Goal: Task Accomplishment & Management: Use online tool/utility

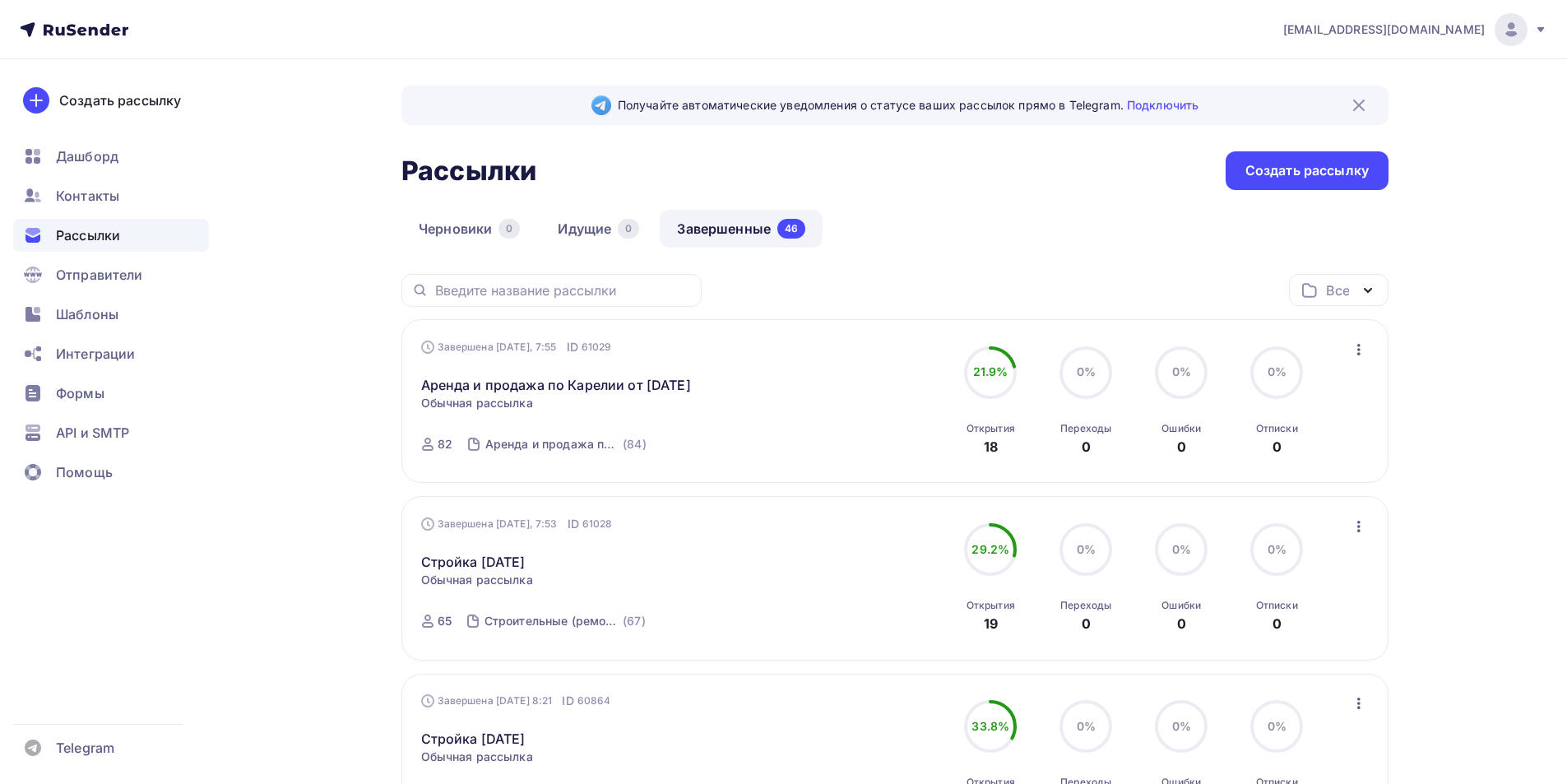
click at [1356, 346] on icon "button" at bounding box center [1360, 350] width 20 height 20
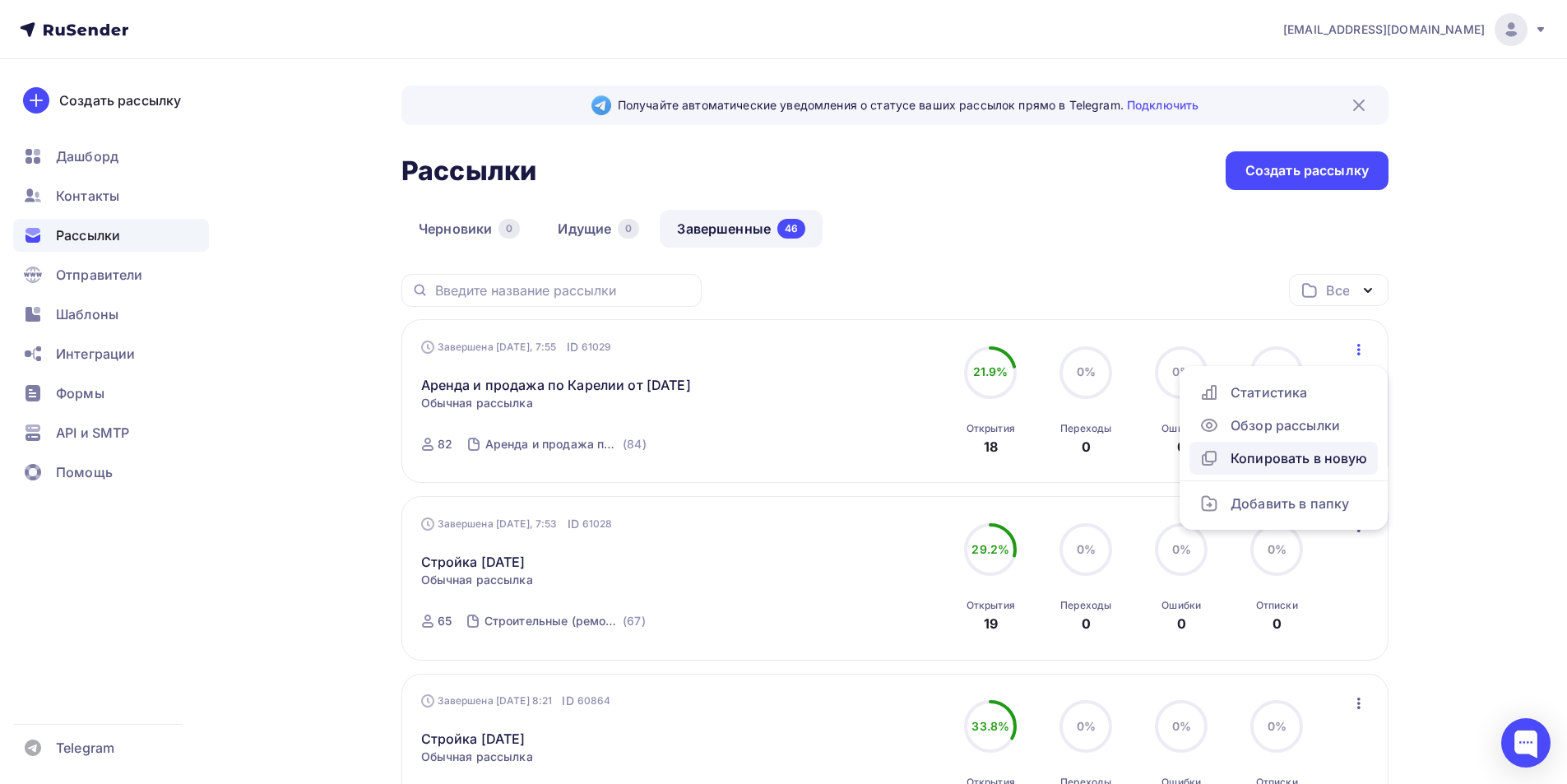
click at [1307, 456] on div "Копировать в новую" at bounding box center [1283, 458] width 169 height 20
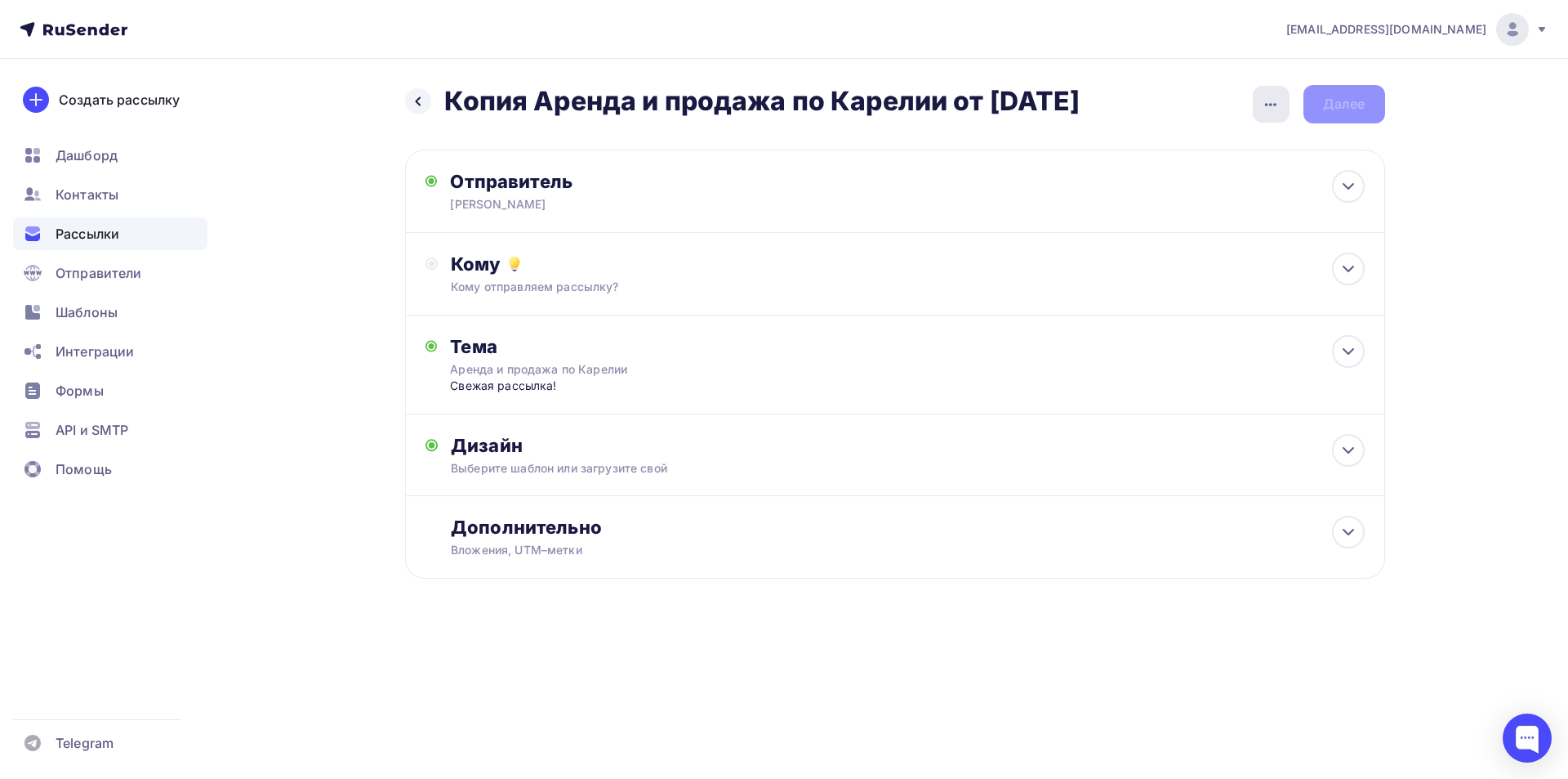
click at [1267, 101] on icon "button" at bounding box center [1270, 105] width 20 height 20
click at [1227, 183] on div "Переименовать рассылку" at bounding box center [1185, 188] width 203 height 20
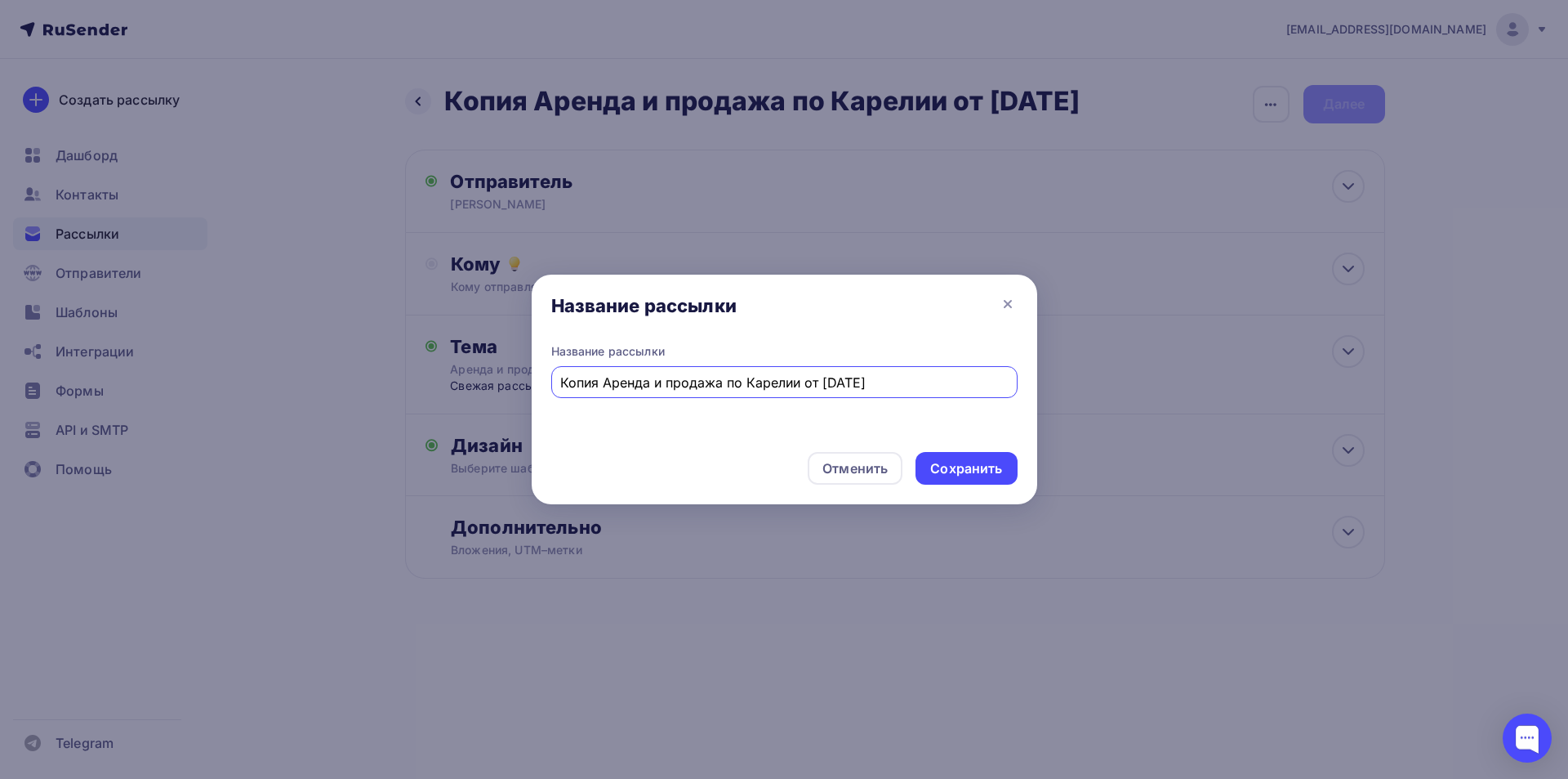
drag, startPoint x: 607, startPoint y: 379, endPoint x: 514, endPoint y: 379, distance: 93.0
click at [514, 379] on div "Название рассылки Название рассылки Копия Аренда и продажа по Карелии от [DATE]…" at bounding box center [784, 390] width 1568 height 779
click at [792, 379] on input "Аренда и продажа по Карелии от [DATE]" at bounding box center [784, 383] width 448 height 20
type input "Аренда и продажа по Карелии от [DATE]"
click at [961, 465] on div "Сохранить" at bounding box center [966, 469] width 72 height 19
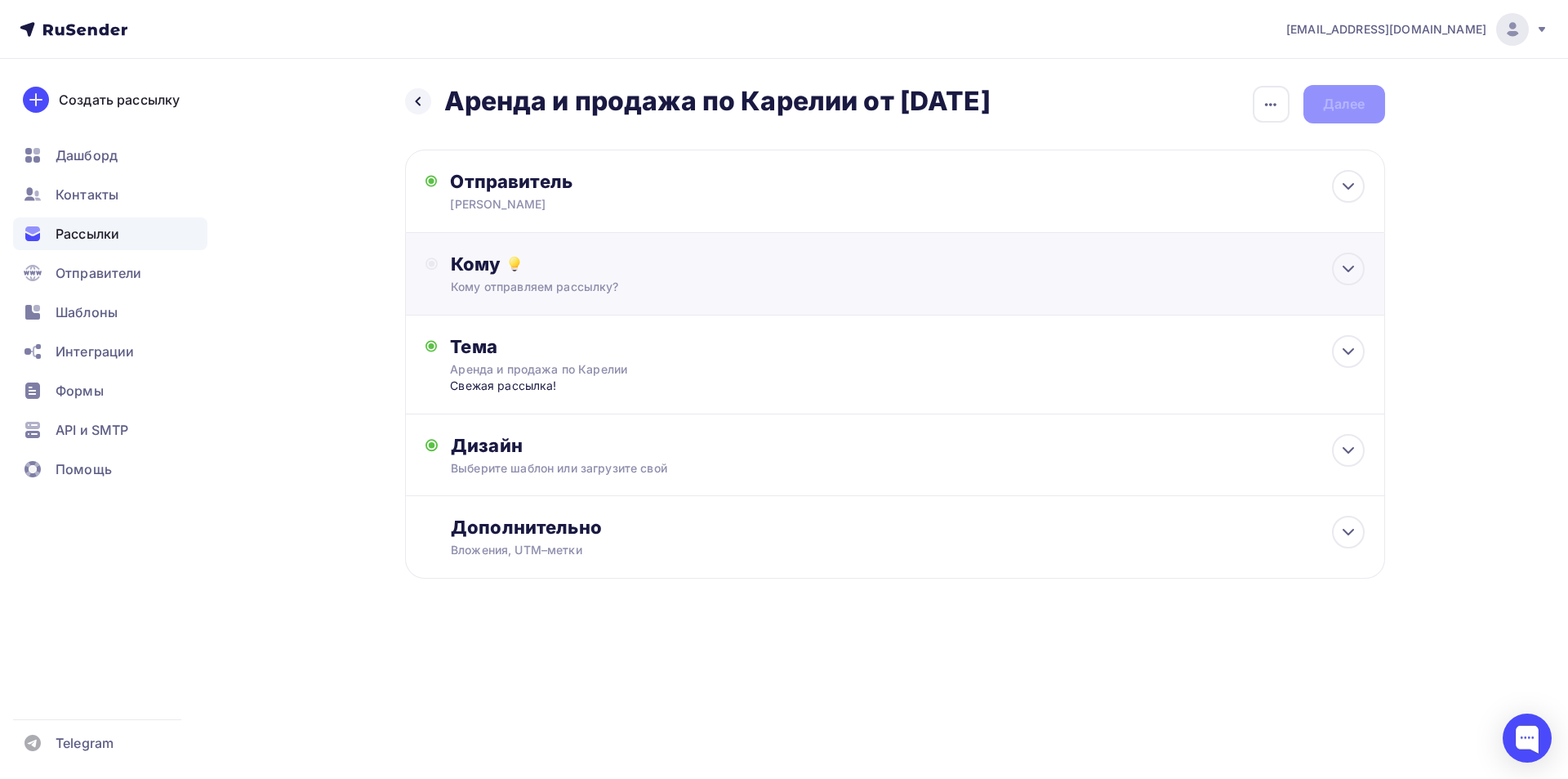
click at [659, 278] on div "Кому Кому отправляем рассылку? Списки получателей Выберите список Все списки id…" at bounding box center [907, 274] width 913 height 43
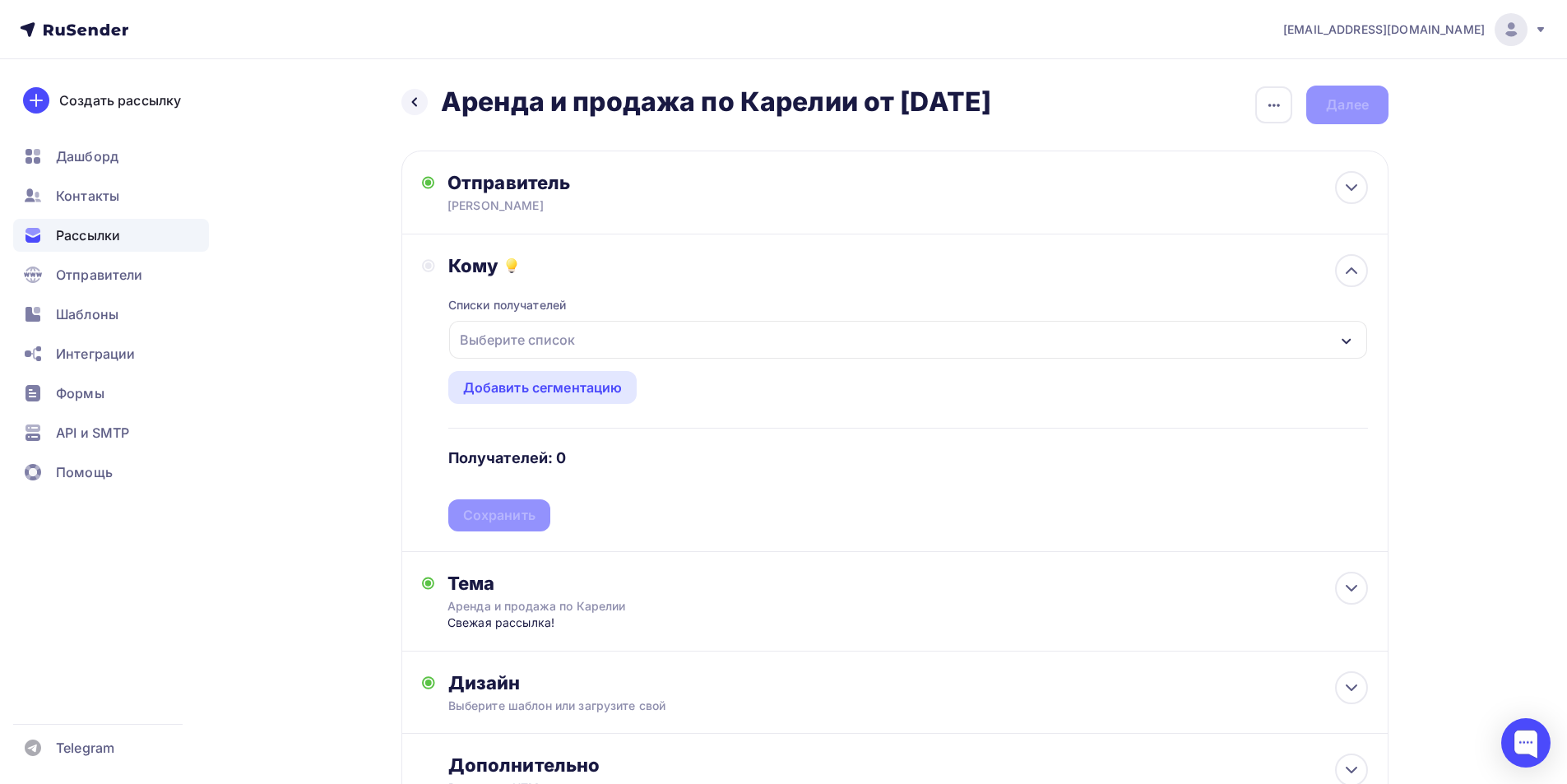
click at [687, 337] on div "Выберите список" at bounding box center [908, 339] width 918 height 38
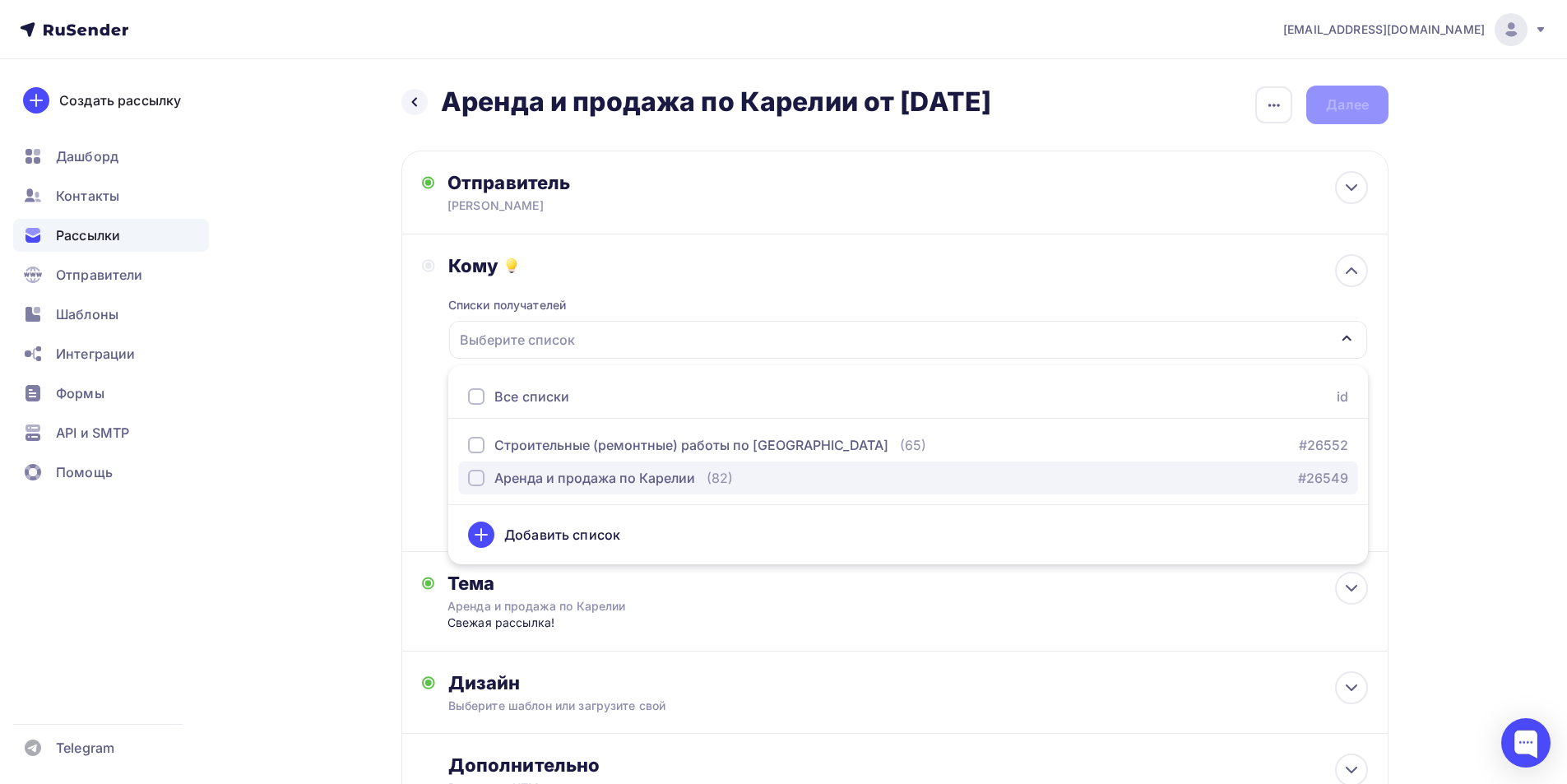
click at [637, 478] on div "Аренда и продажа по Карелии" at bounding box center [595, 478] width 201 height 20
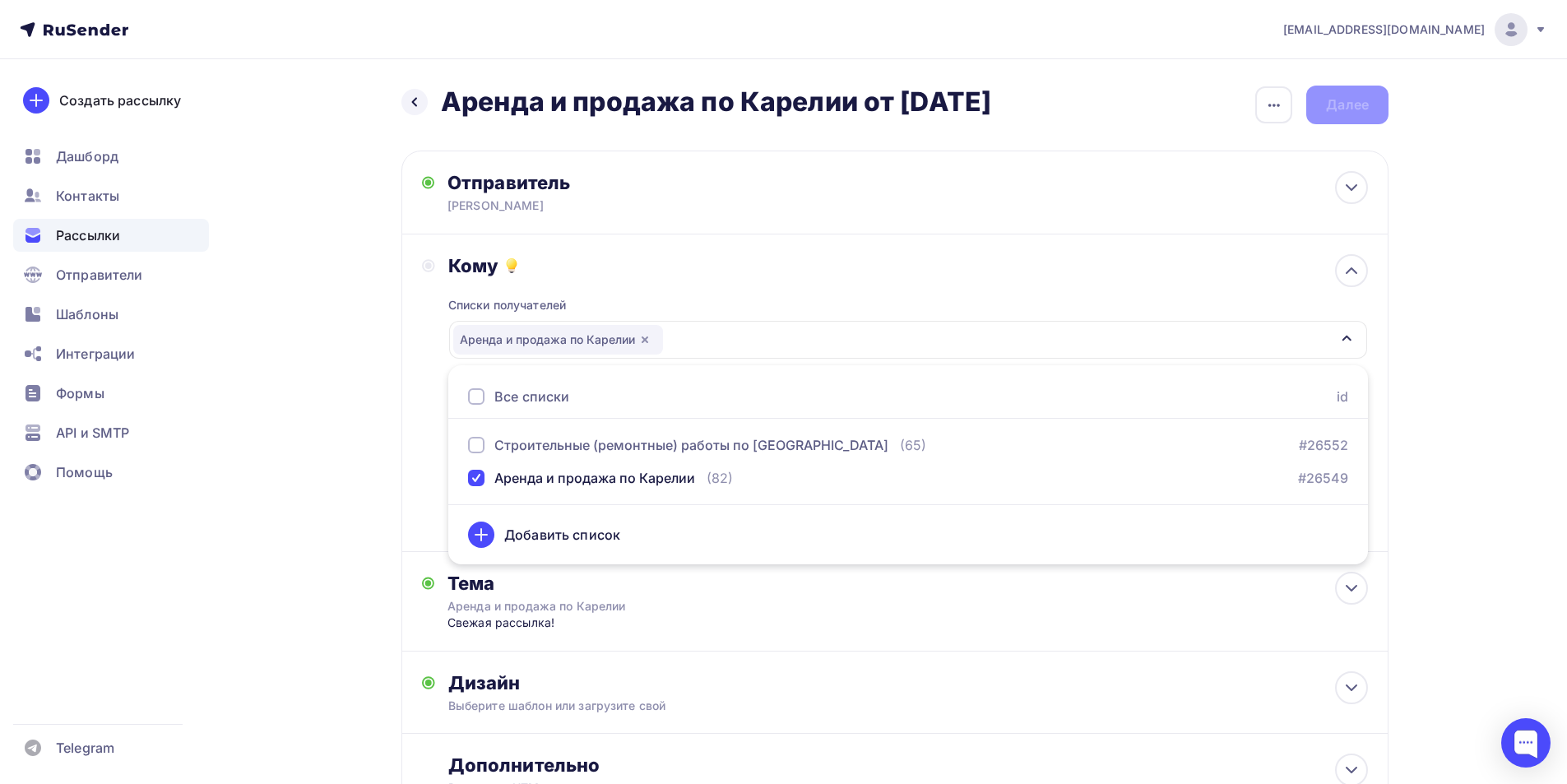
drag, startPoint x: 411, startPoint y: 388, endPoint x: 442, endPoint y: 437, distance: 58.0
click at [412, 388] on div "Кому Списки получателей Аренда и продажа по Карелии Все списки id Строительные …" at bounding box center [895, 393] width 988 height 317
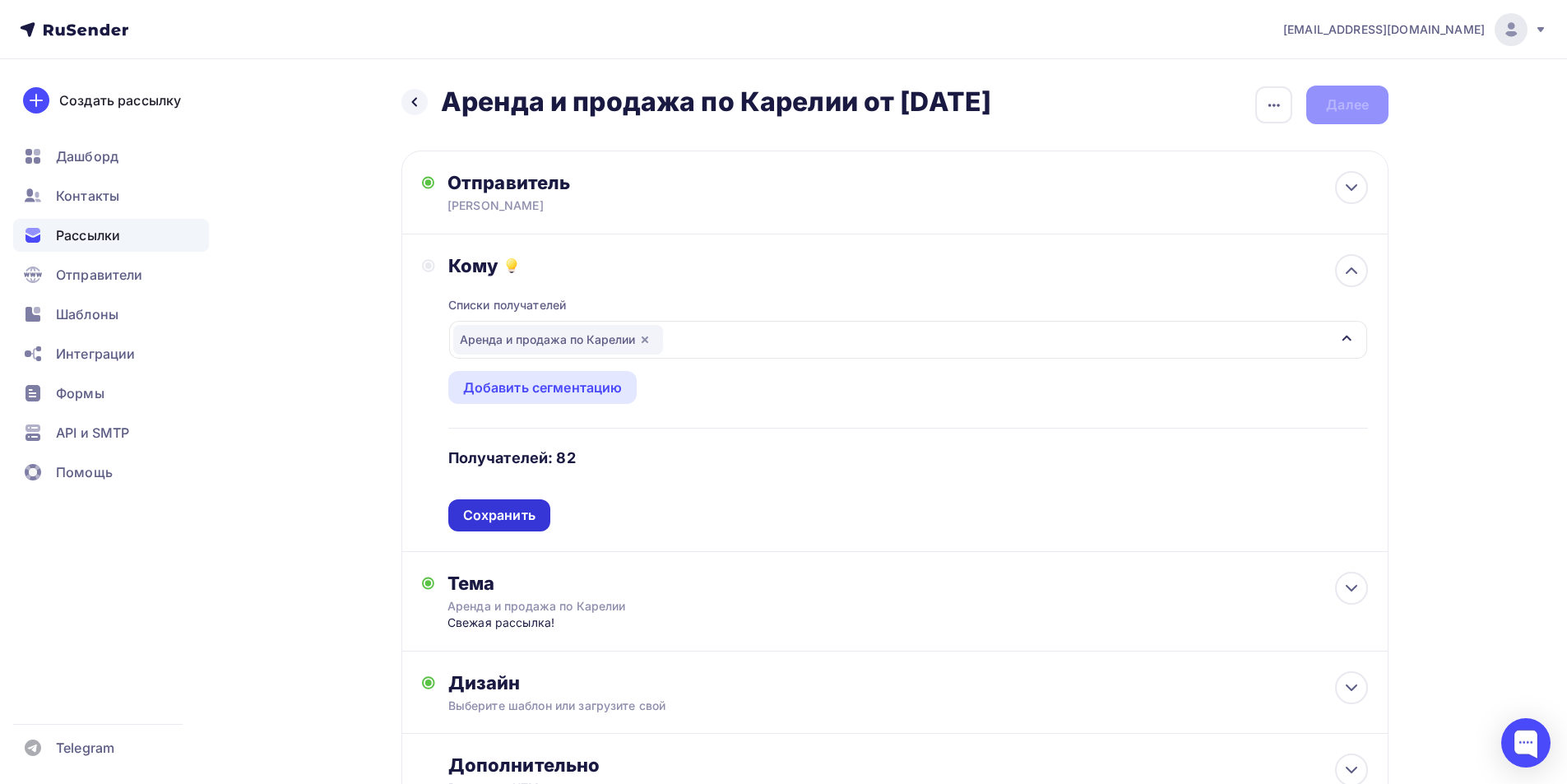
click at [492, 514] on div "Сохранить" at bounding box center [500, 515] width 72 height 19
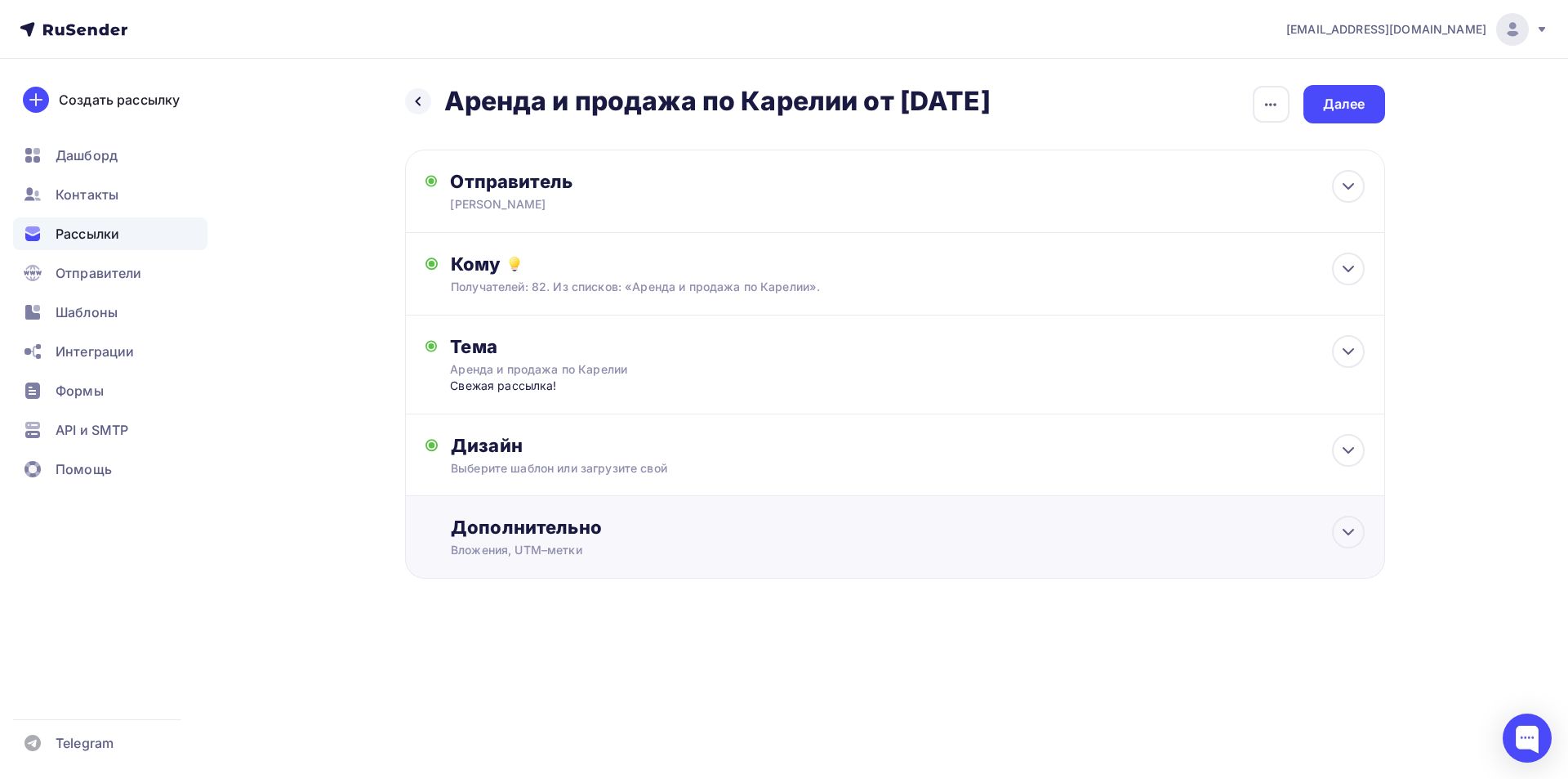
click at [512, 536] on div "Дополнительно" at bounding box center [907, 526] width 913 height 23
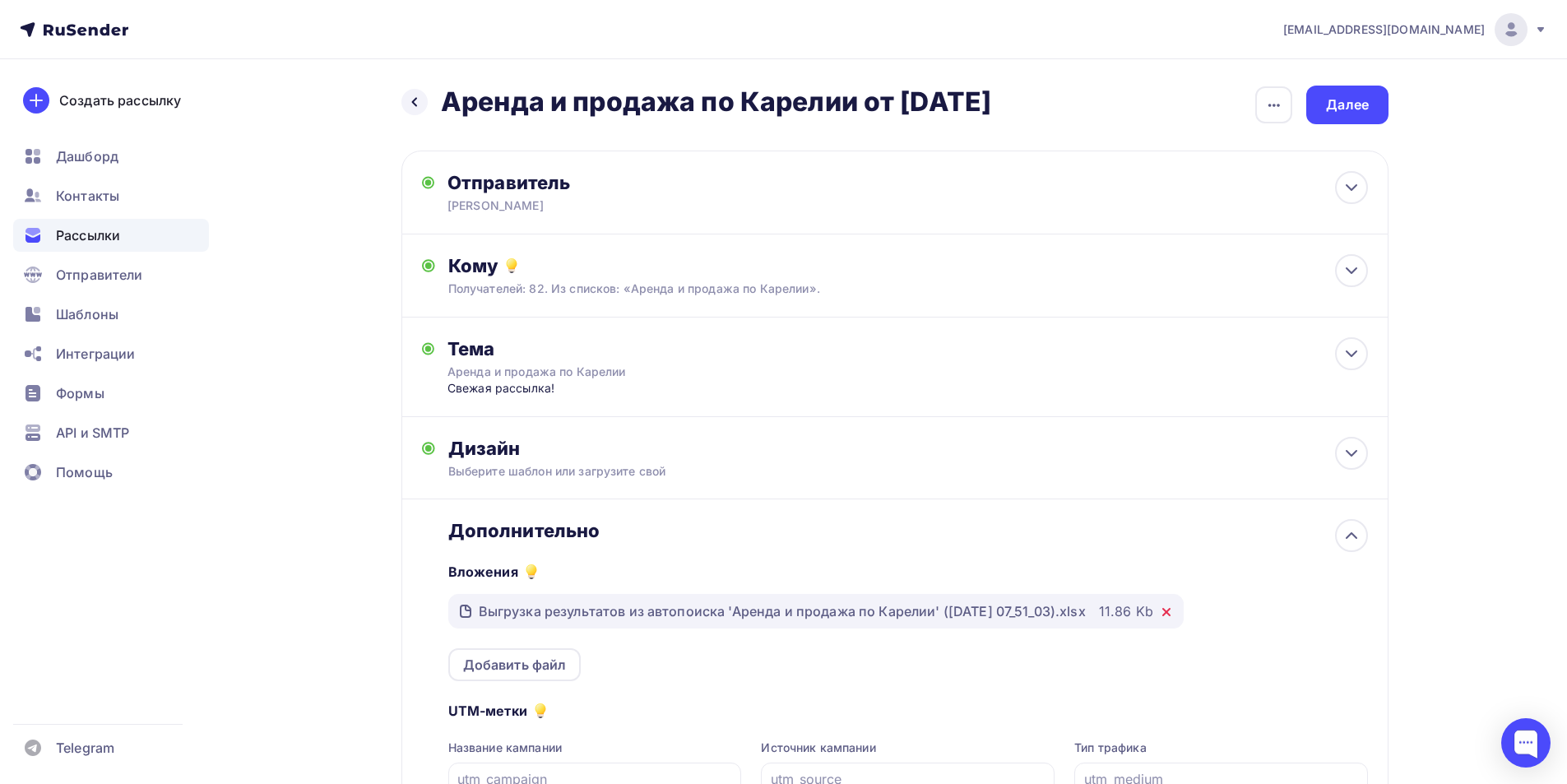
click at [1170, 614] on icon at bounding box center [1166, 612] width 7 height 7
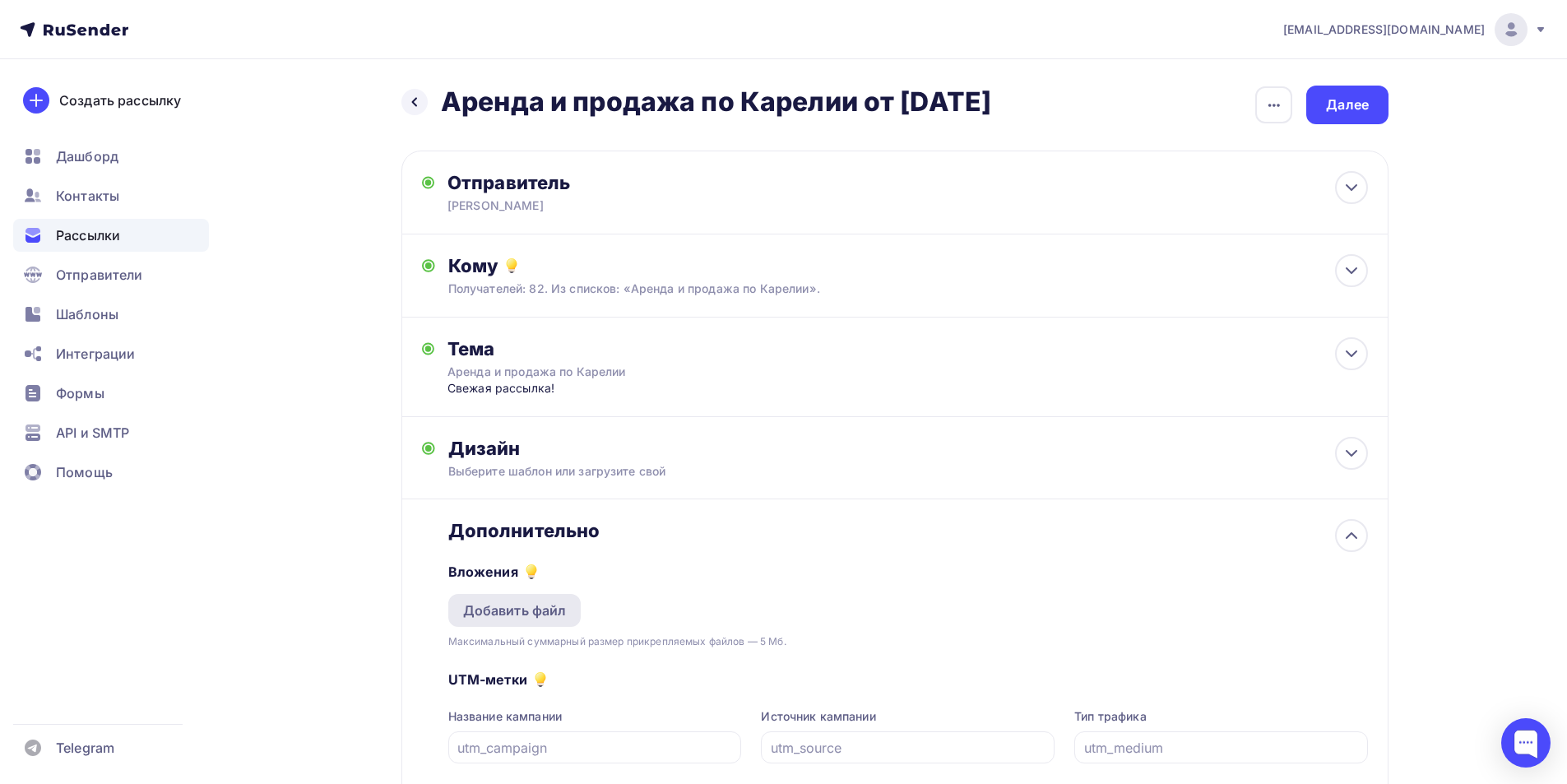
click at [563, 605] on div "Добавить файл" at bounding box center [515, 610] width 103 height 20
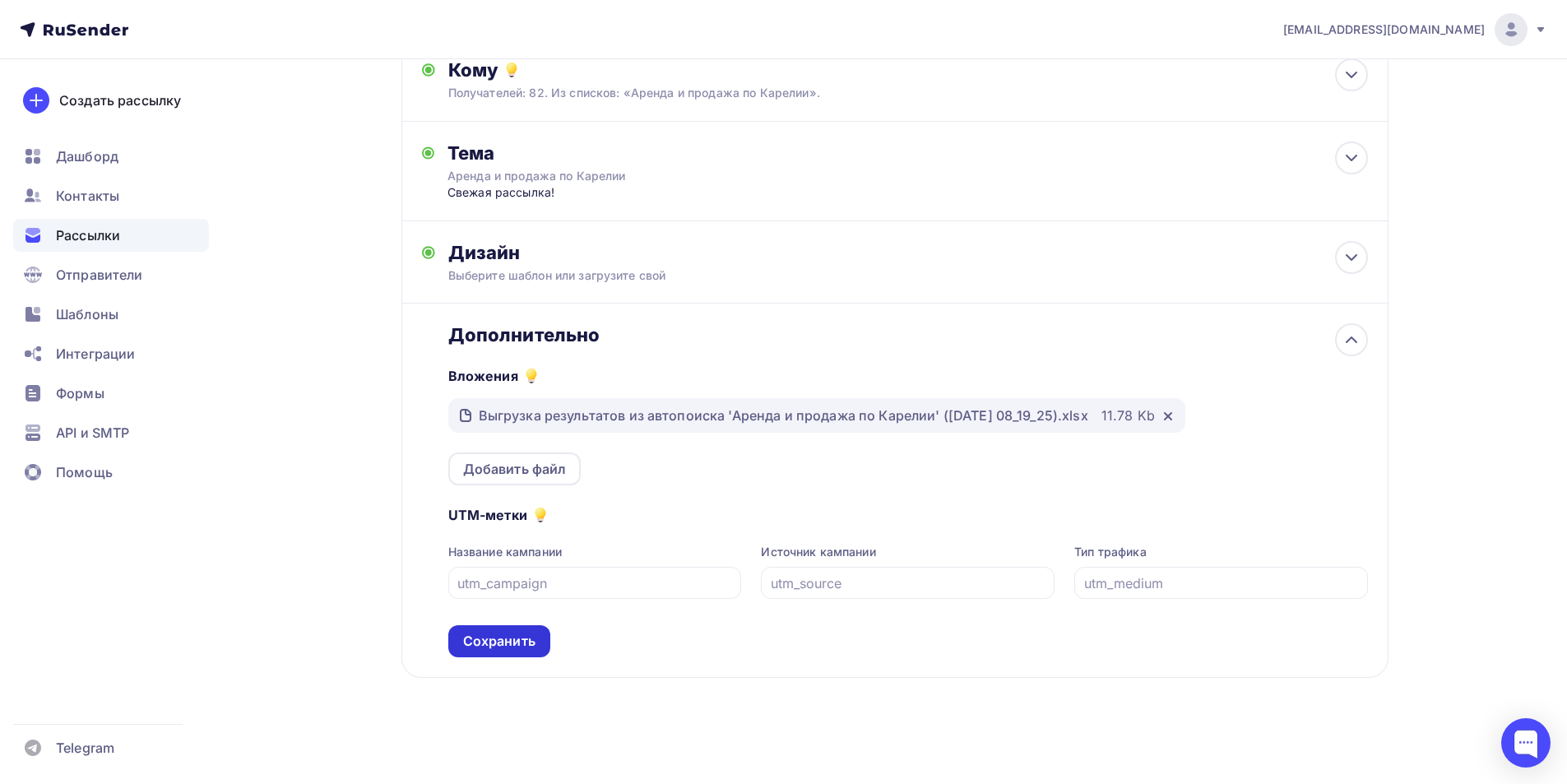
click at [527, 634] on div "Сохранить" at bounding box center [500, 640] width 72 height 19
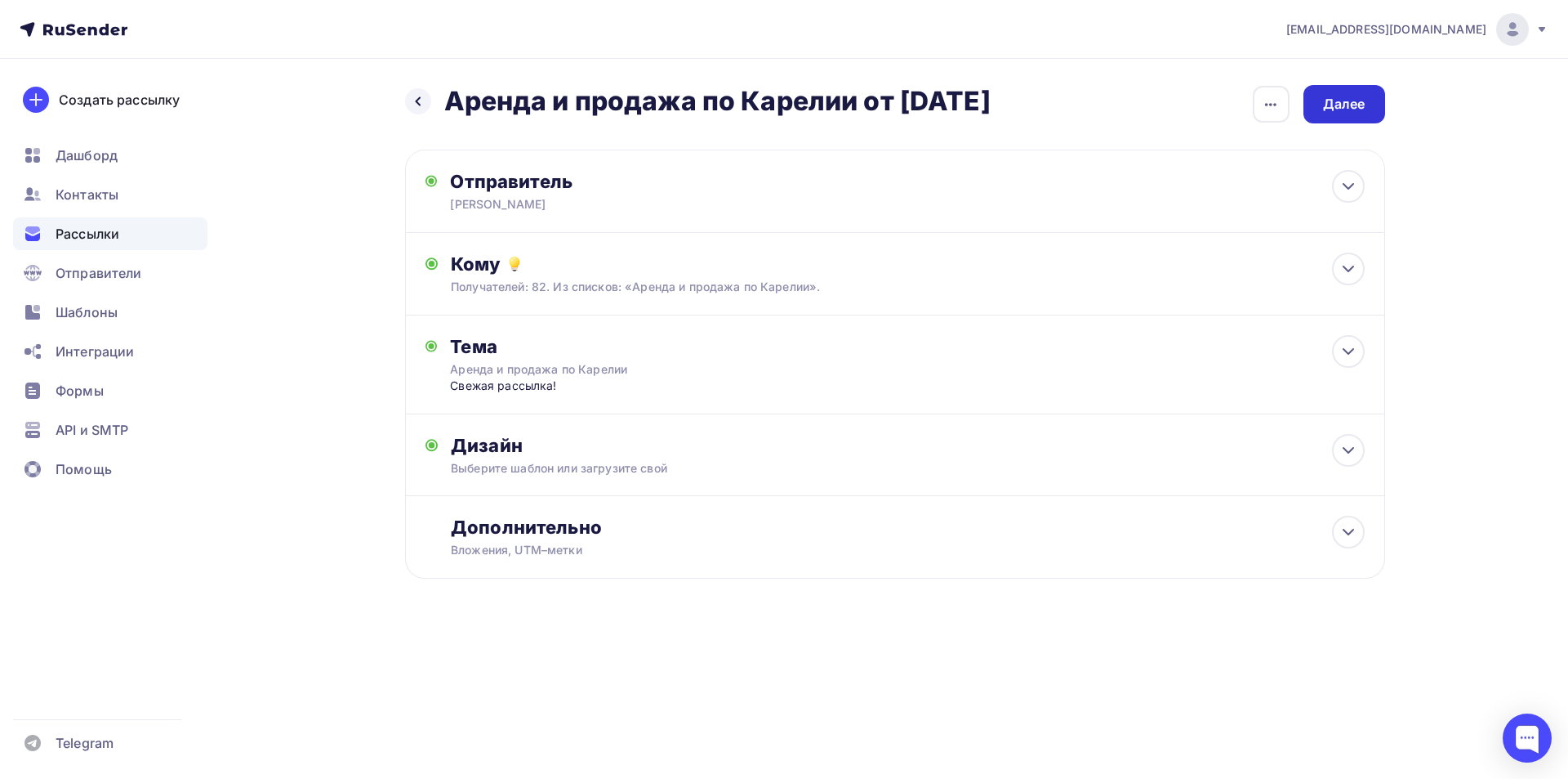
click at [1346, 100] on div "Далее" at bounding box center [1344, 104] width 43 height 19
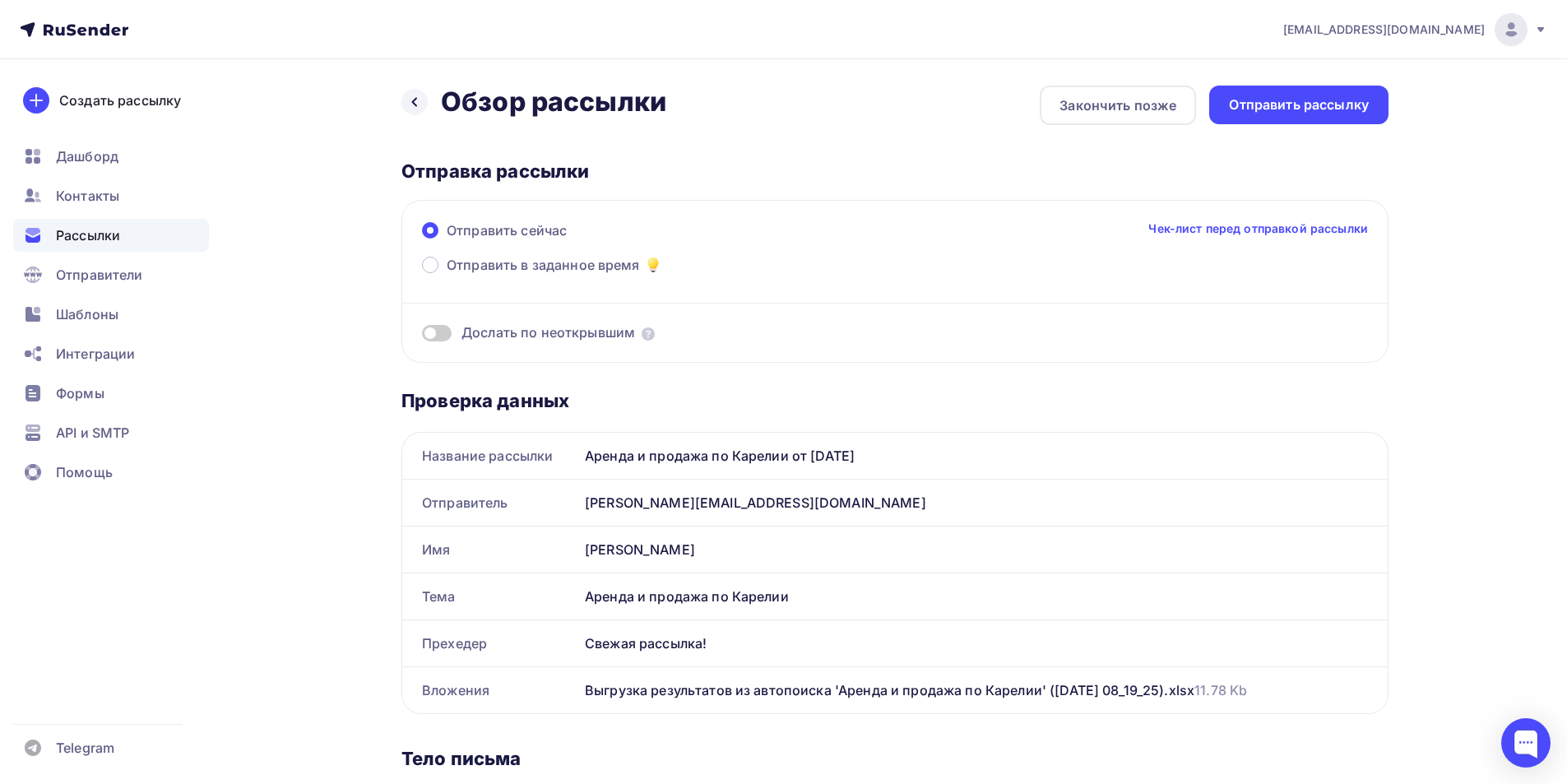
click at [1357, 104] on div "Отправить рассылку" at bounding box center [1299, 105] width 140 height 19
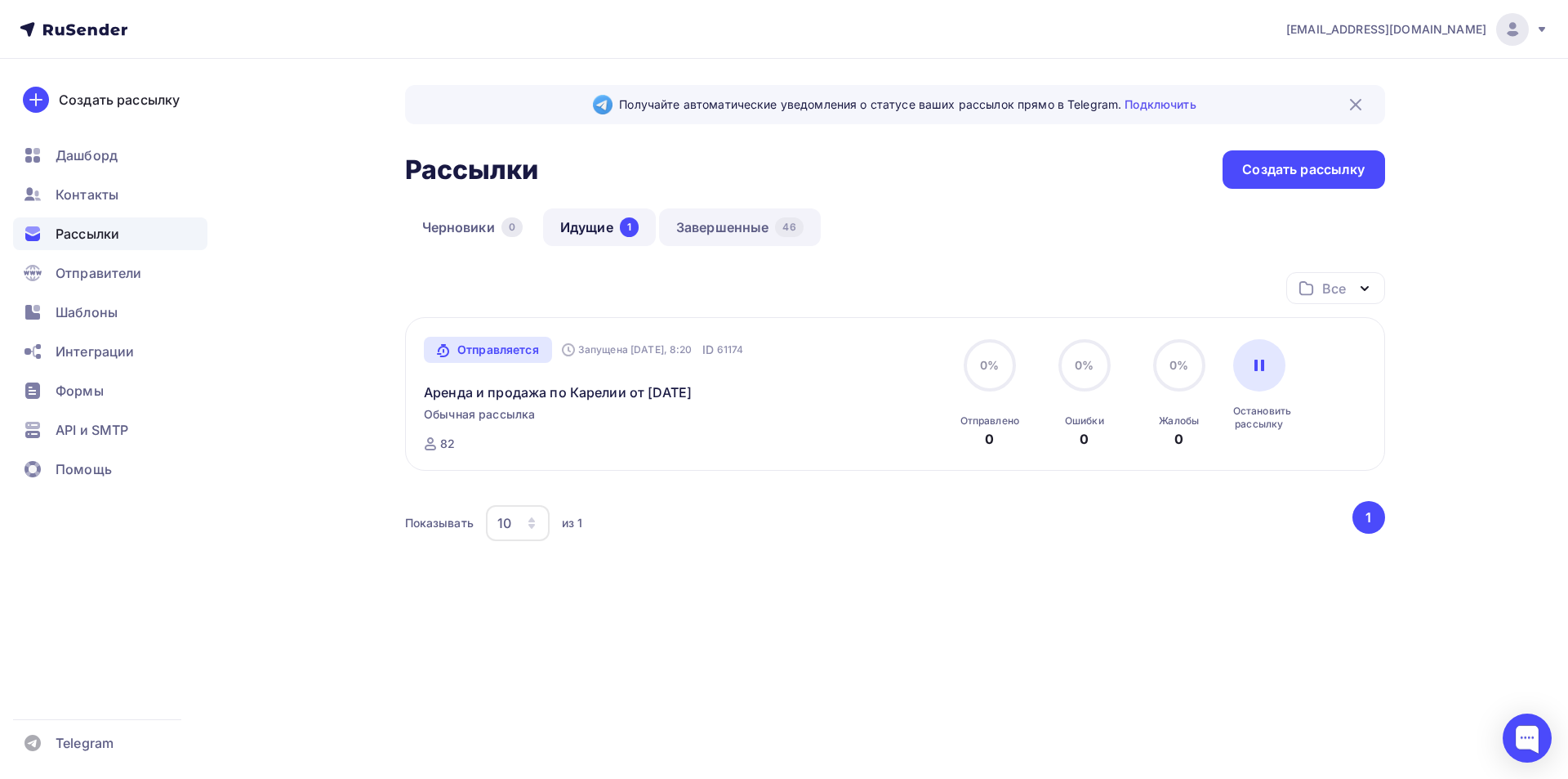
click at [731, 228] on link "Завершенные 46" at bounding box center [740, 227] width 162 height 38
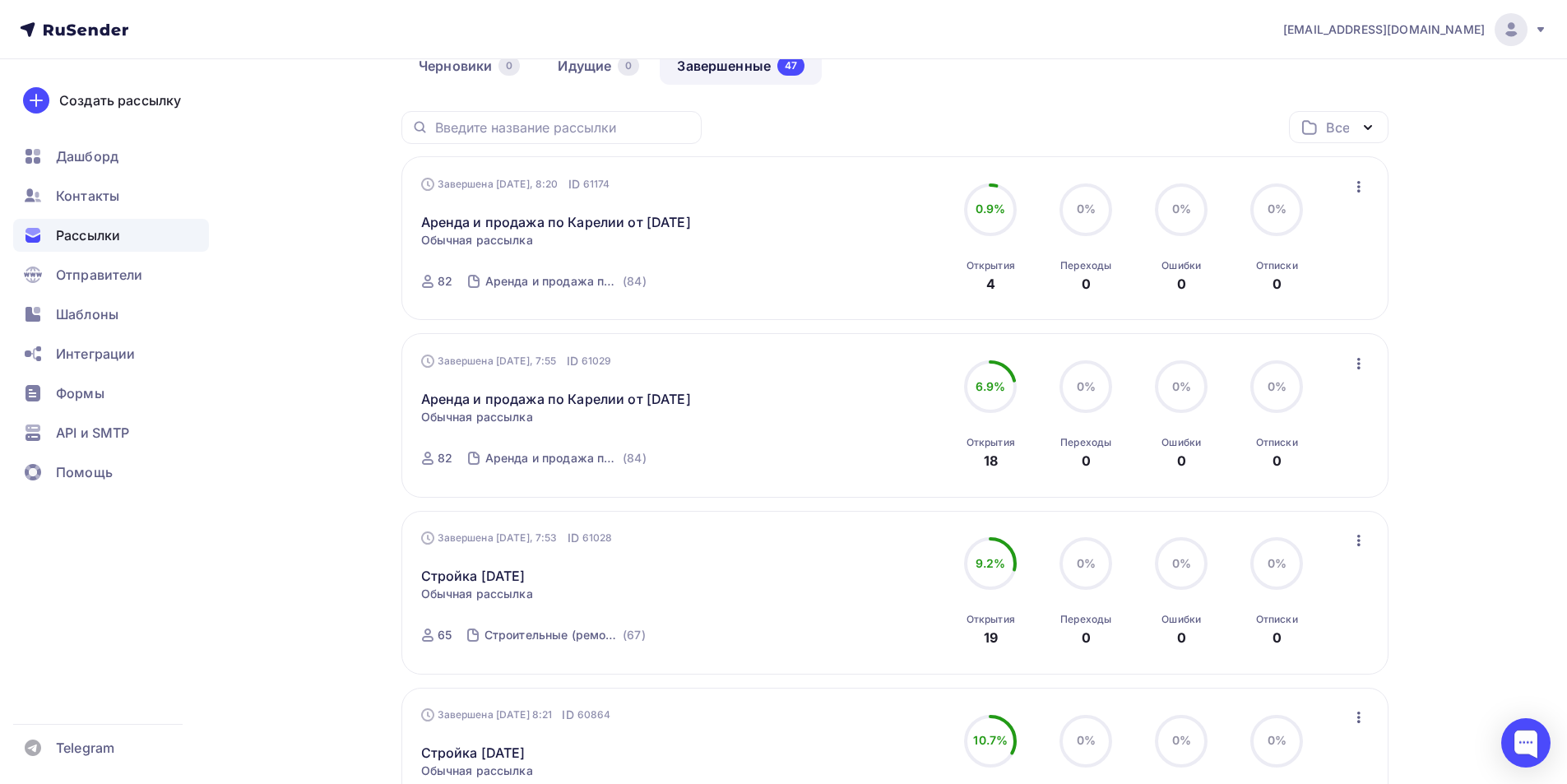
scroll to position [165, 0]
click at [1356, 548] on icon "button" at bounding box center [1360, 539] width 20 height 20
click at [1318, 657] on div "Копировать в новую" at bounding box center [1283, 647] width 169 height 20
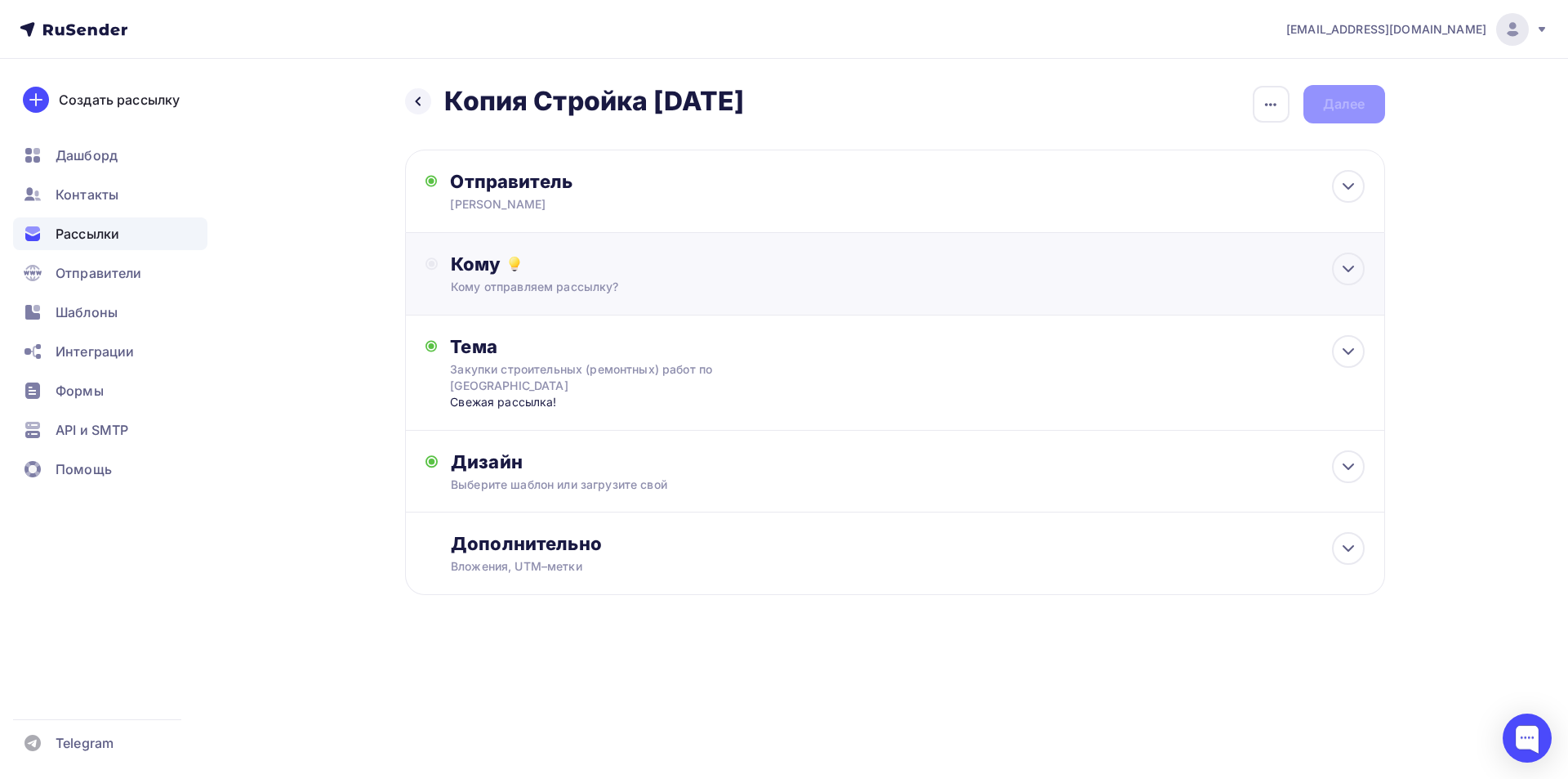
click at [1017, 279] on div "Кому отправляем рассылку?" at bounding box center [862, 287] width 822 height 17
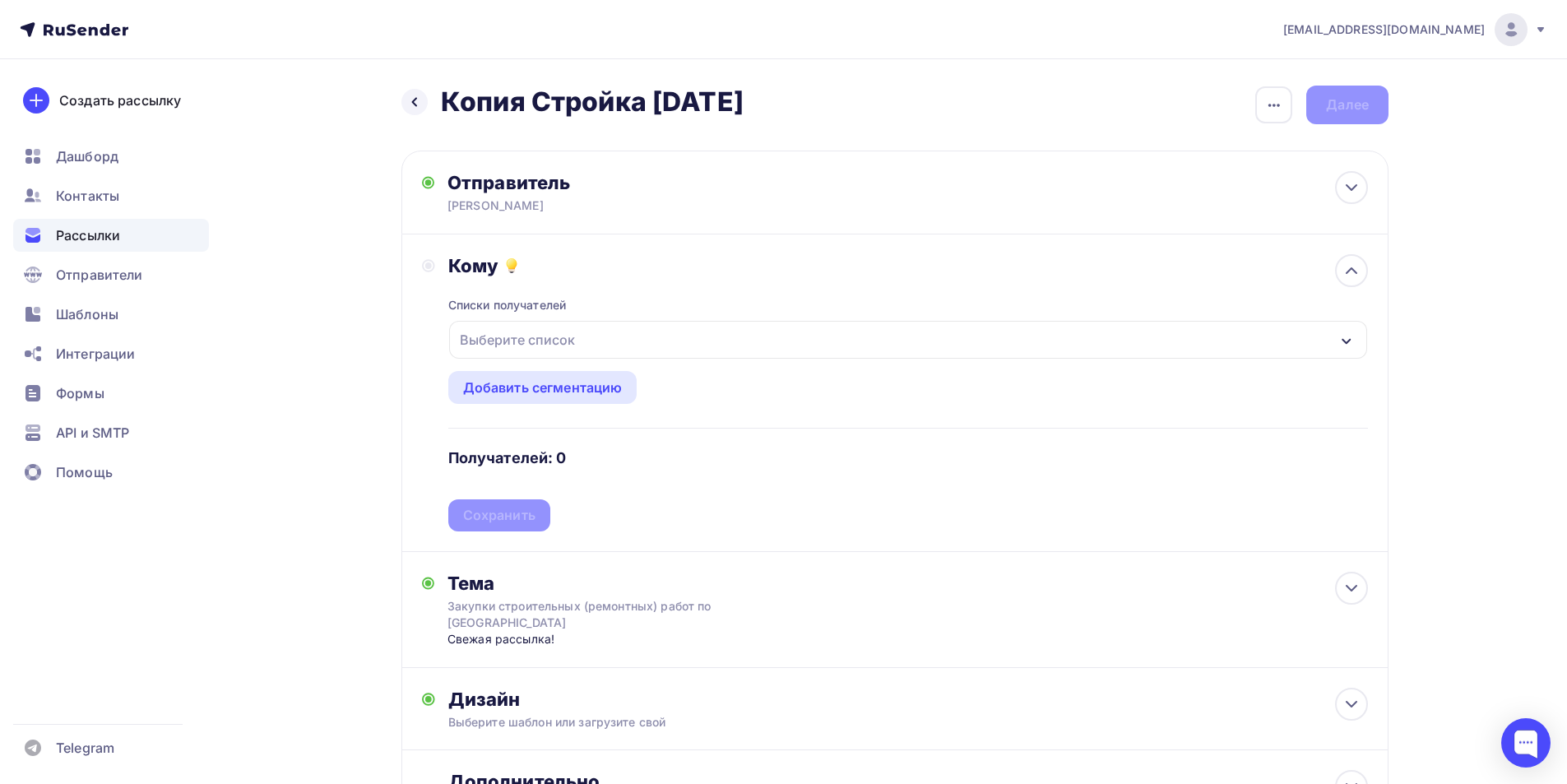
click at [1003, 344] on div "Выберите список" at bounding box center [908, 339] width 918 height 38
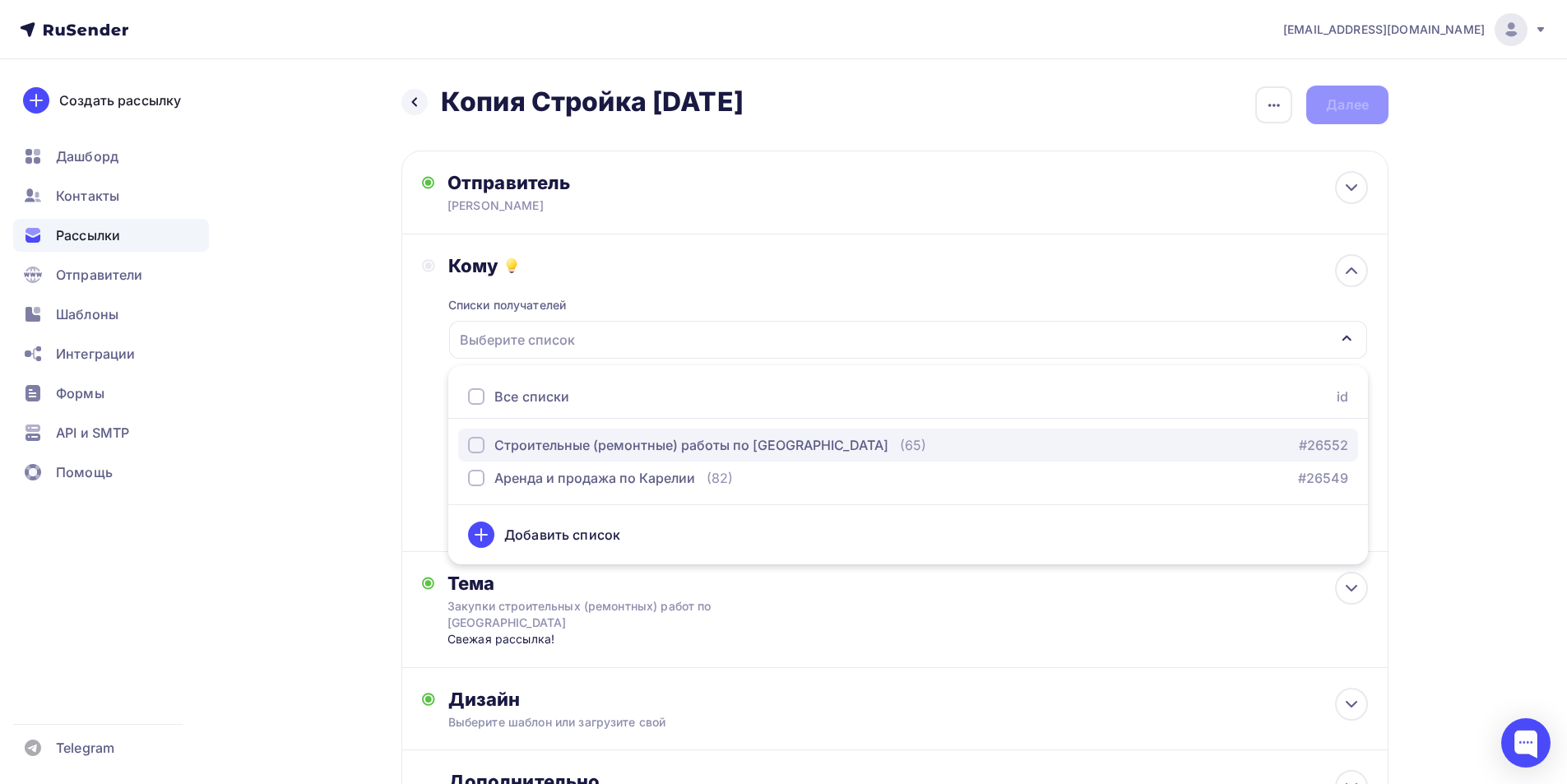
click at [894, 439] on div "Строительные (ремонтные) работы по [GEOGRAPHIC_DATA] (65)" at bounding box center [697, 445] width 459 height 20
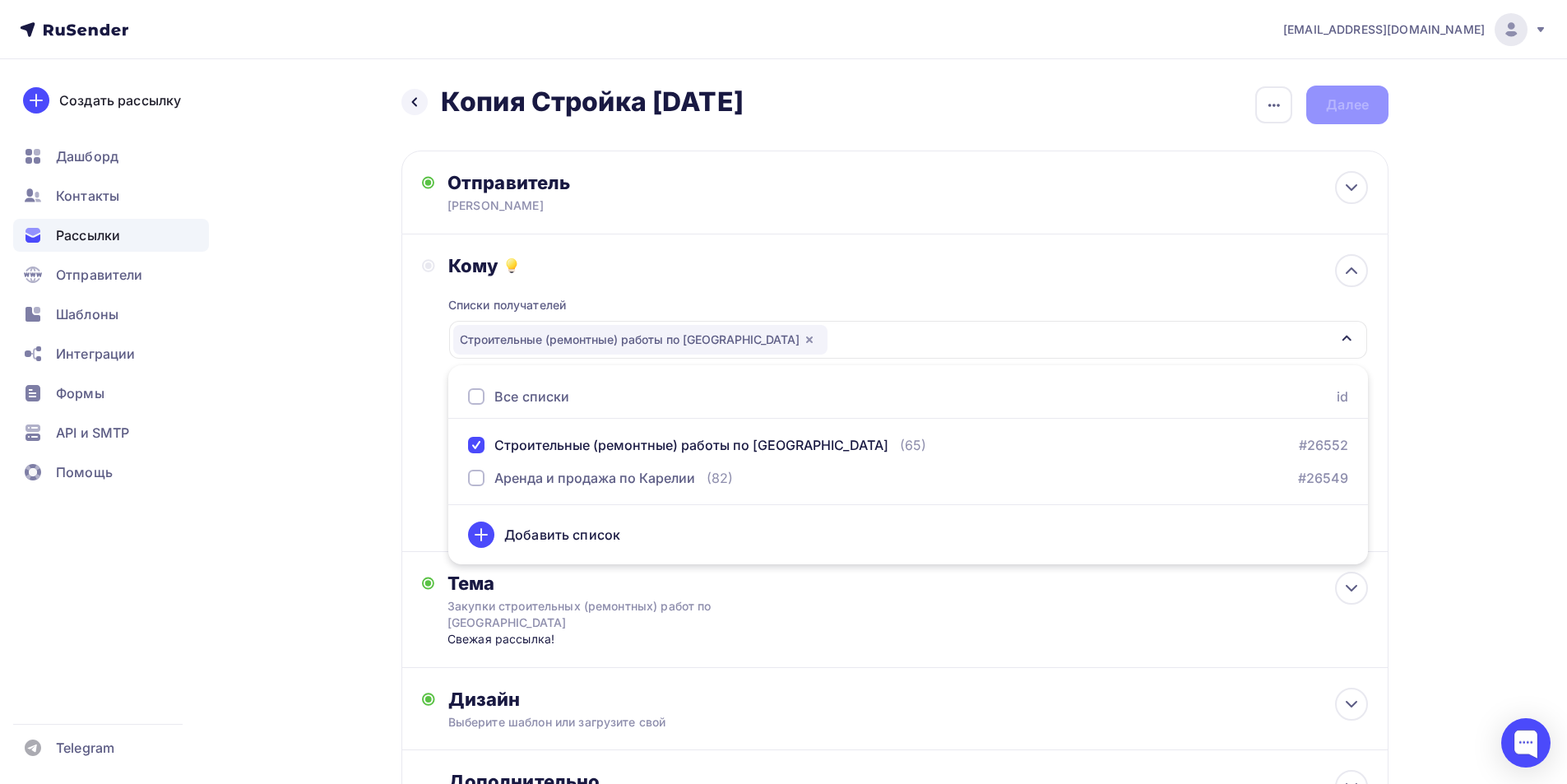
click at [419, 448] on div "Кому Списки получателей Строительные (ремонтные) работы по [GEOGRAPHIC_DATA] Вс…" at bounding box center [895, 393] width 988 height 317
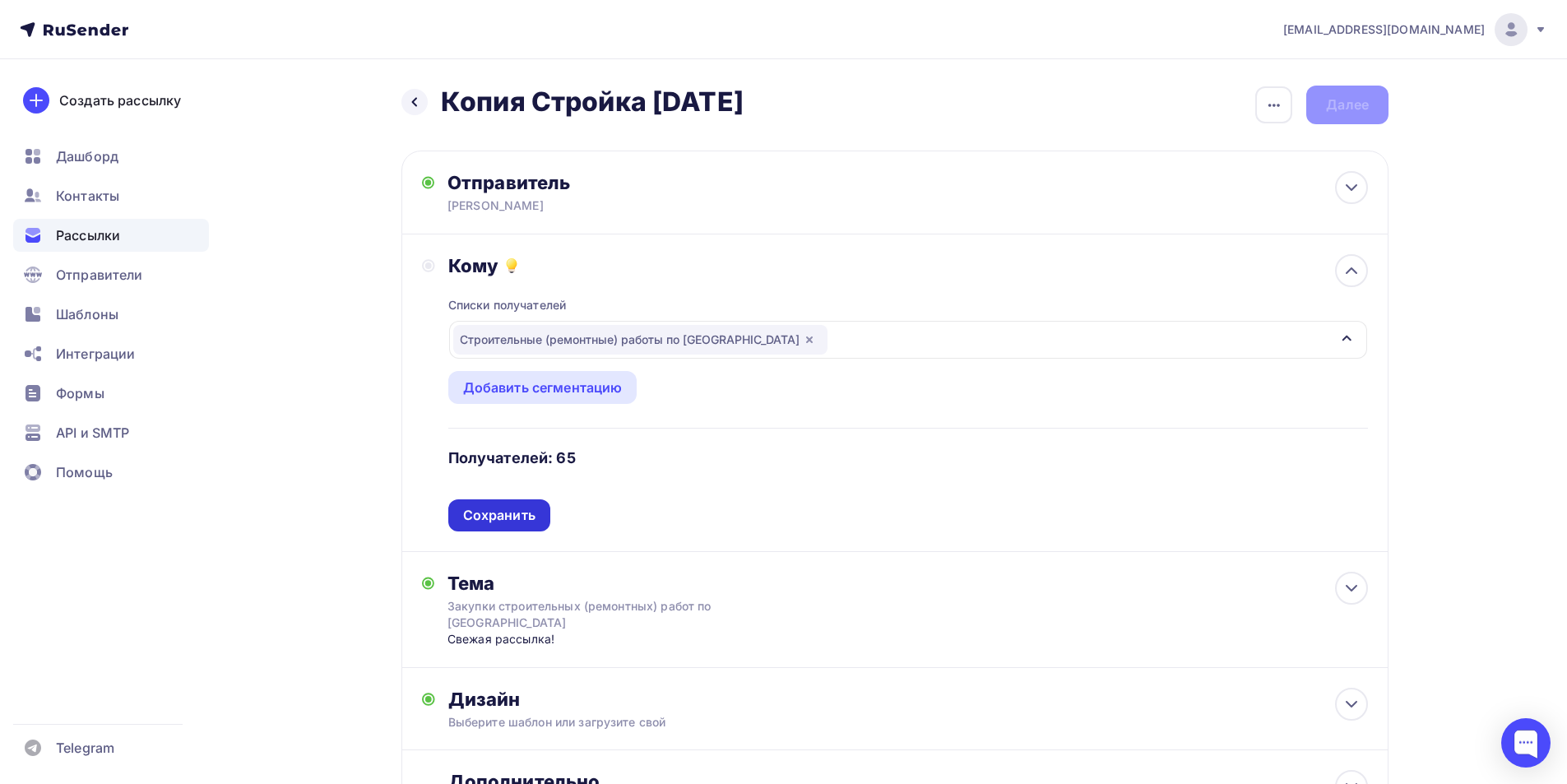
click at [502, 518] on div "Сохранить" at bounding box center [500, 515] width 72 height 19
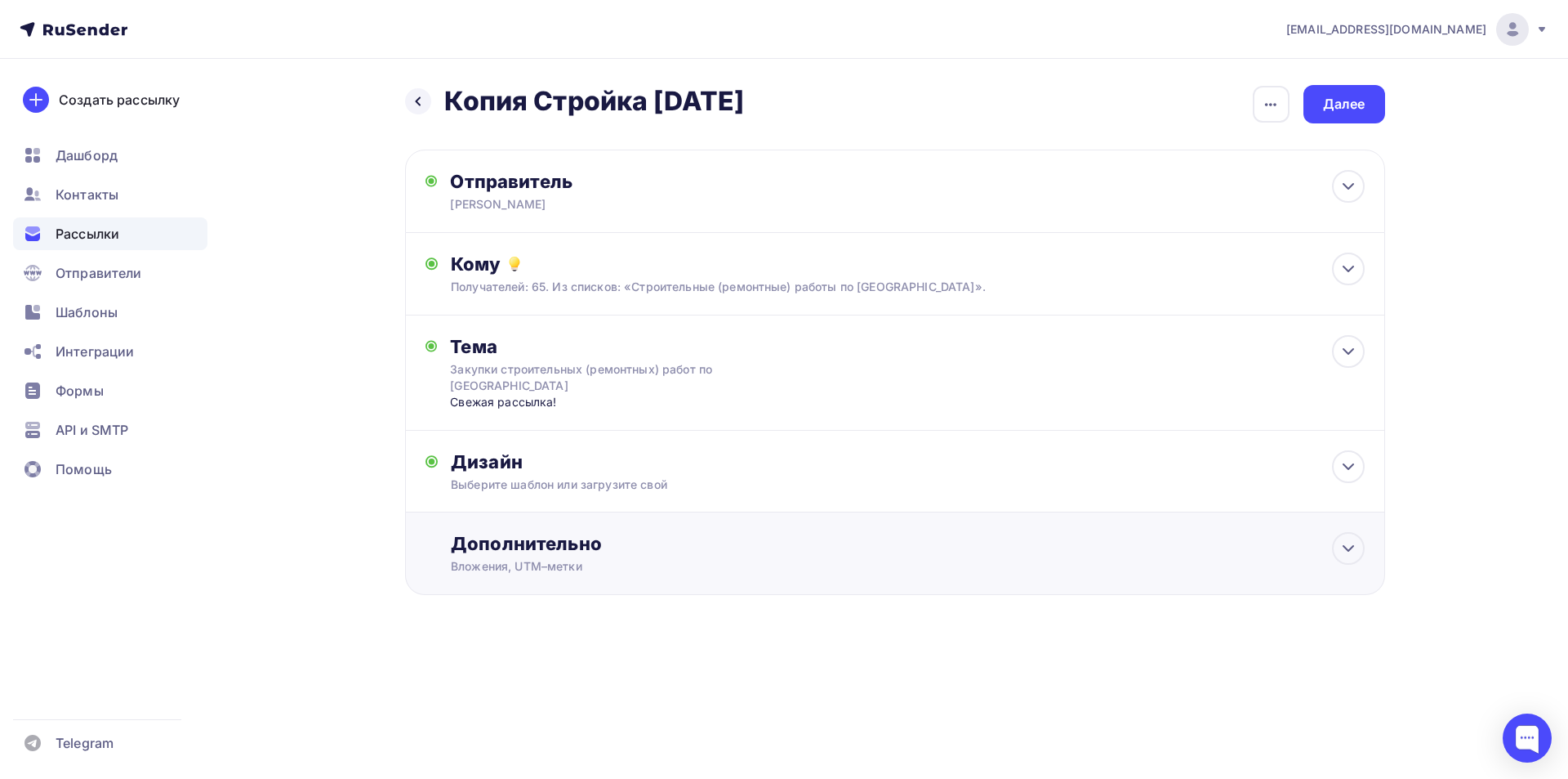
click at [689, 548] on div "Дополнительно" at bounding box center [907, 543] width 913 height 23
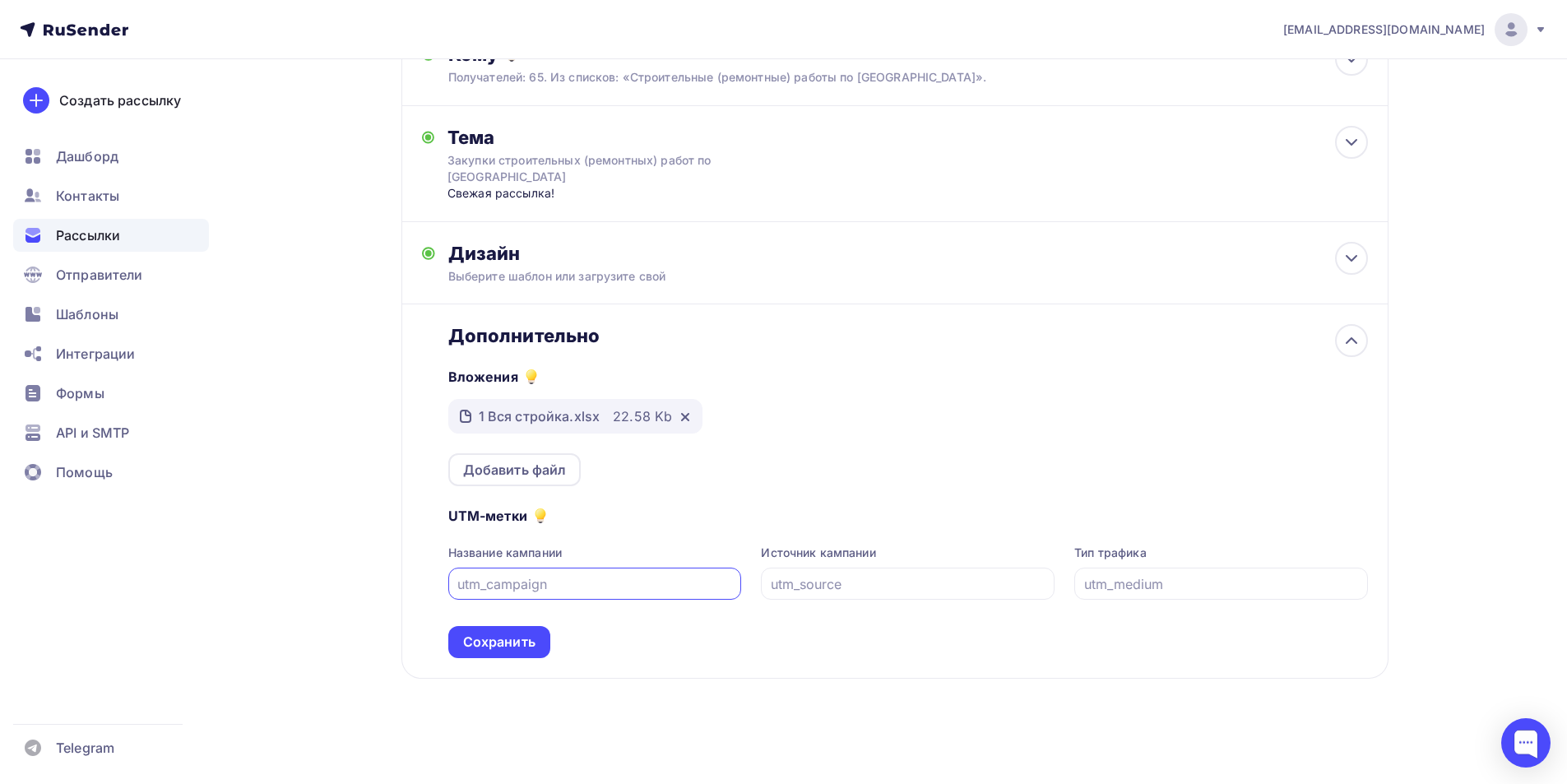
scroll to position [212, 0]
click at [685, 420] on icon at bounding box center [685, 416] width 7 height 7
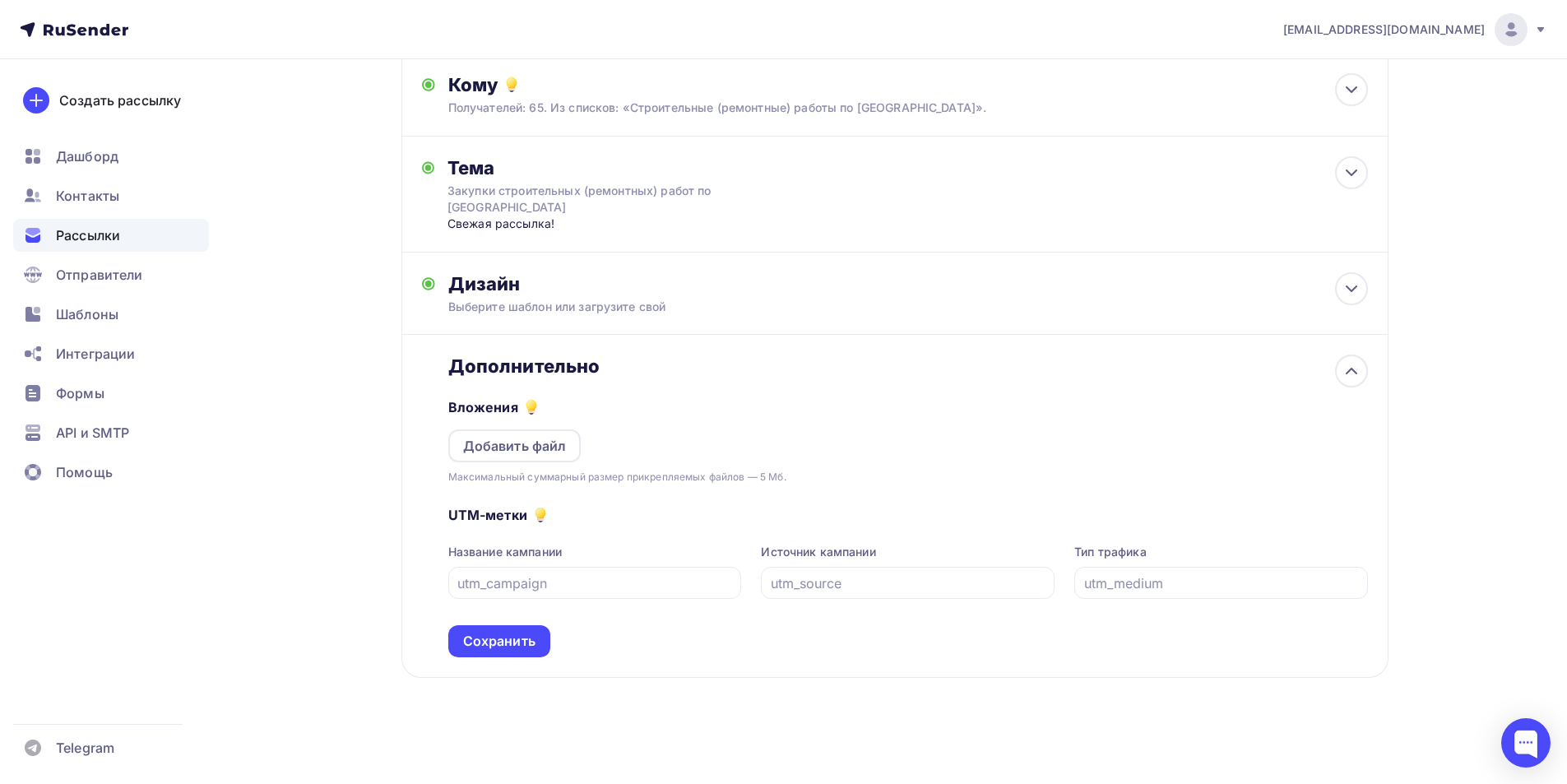
scroll to position [181, 0]
click at [563, 449] on div "Добавить файл" at bounding box center [515, 446] width 103 height 20
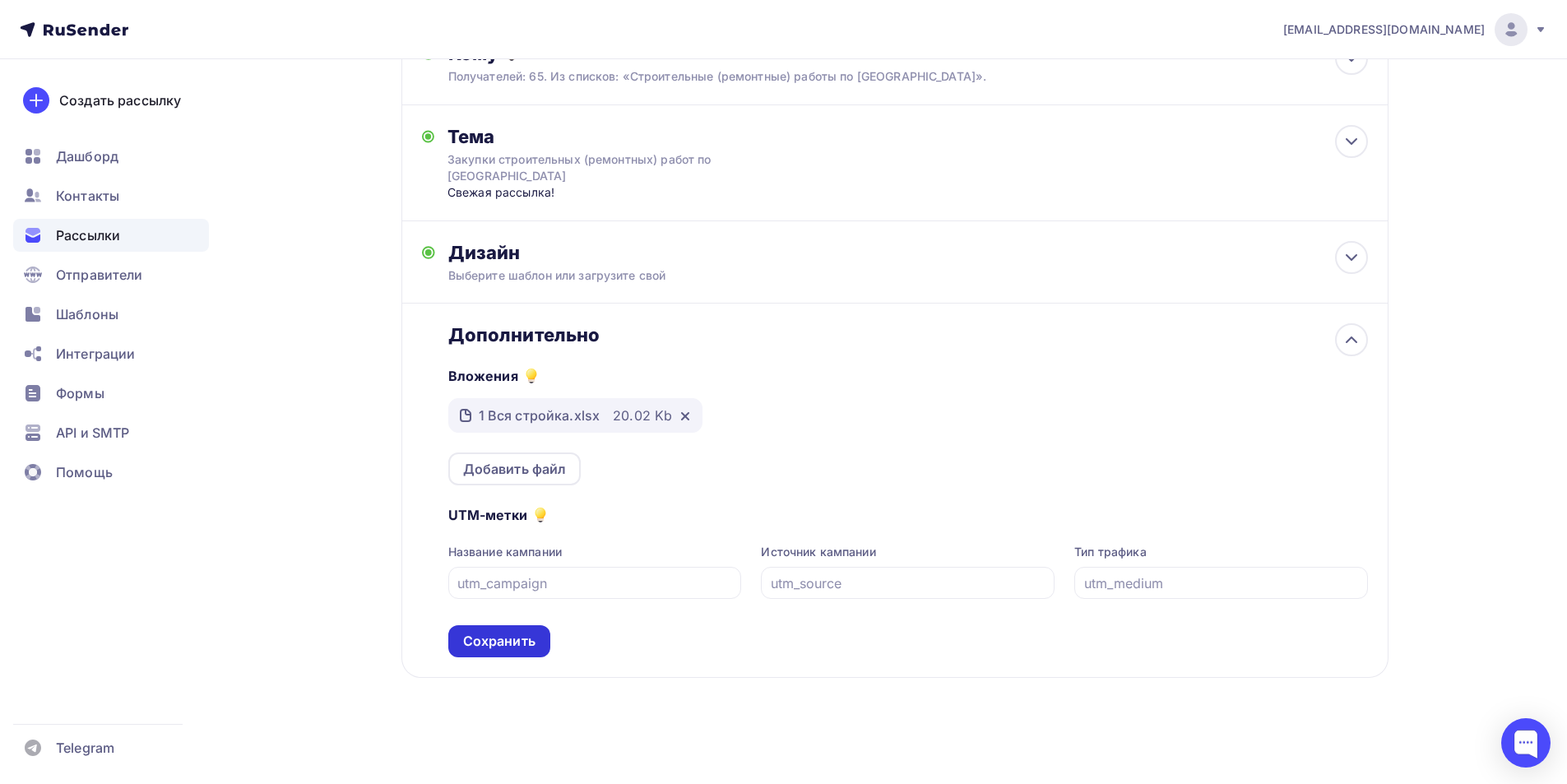
click at [500, 640] on div "Сохранить" at bounding box center [500, 640] width 72 height 19
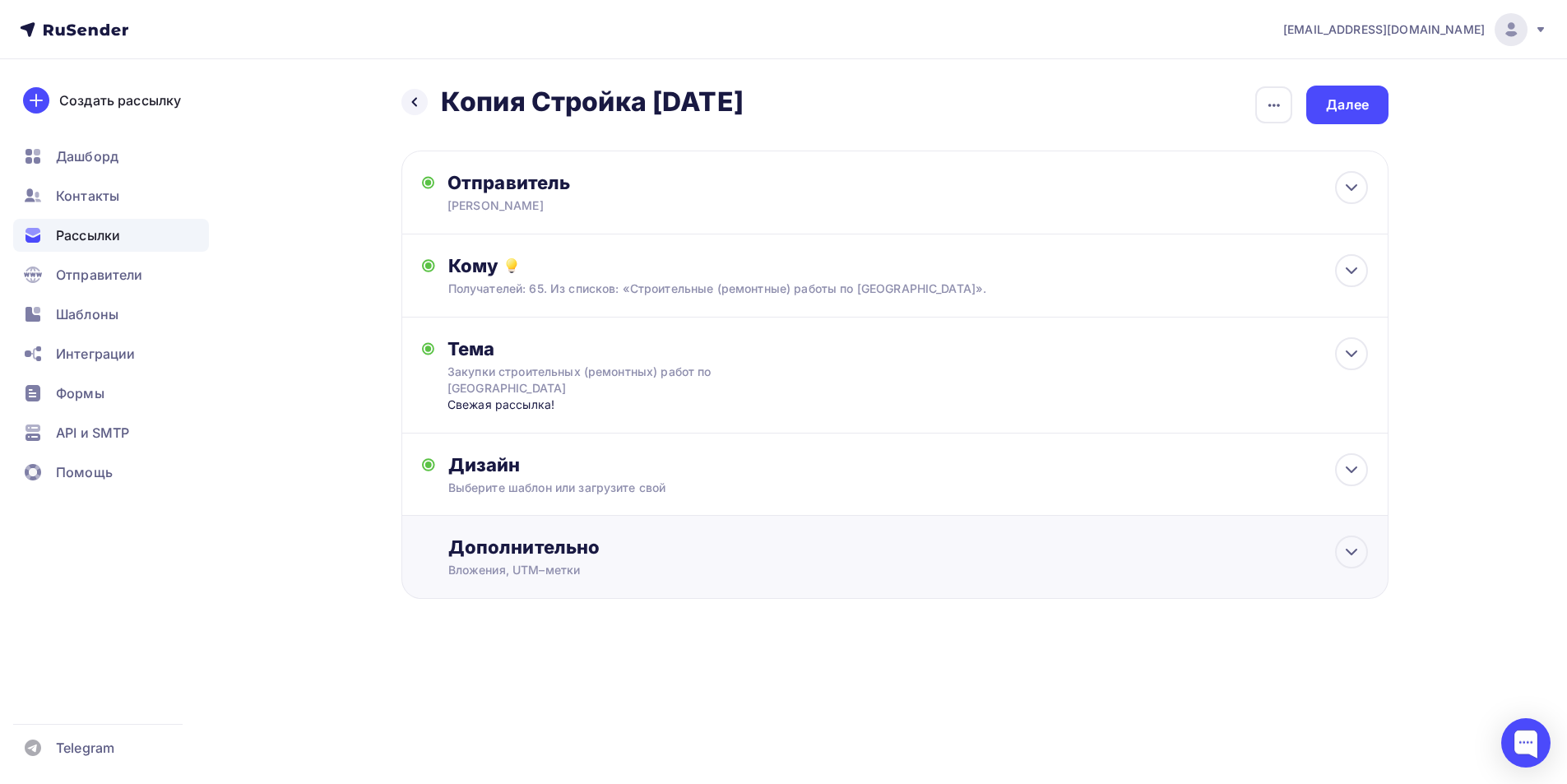
scroll to position [0, 0]
click at [1355, 111] on div "Далее" at bounding box center [1354, 105] width 43 height 19
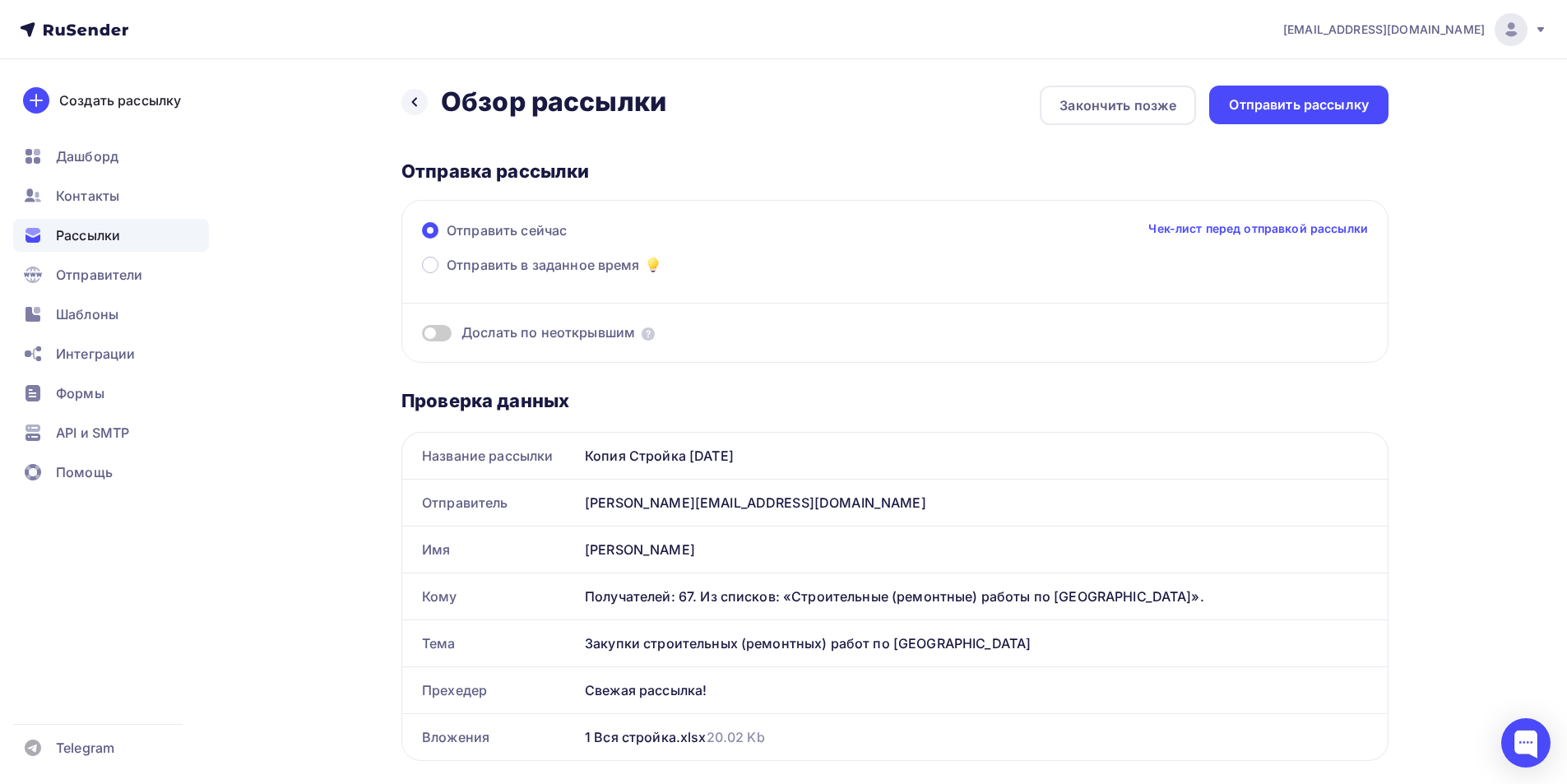
click at [1355, 111] on div "Отправить рассылку" at bounding box center [1299, 105] width 140 height 19
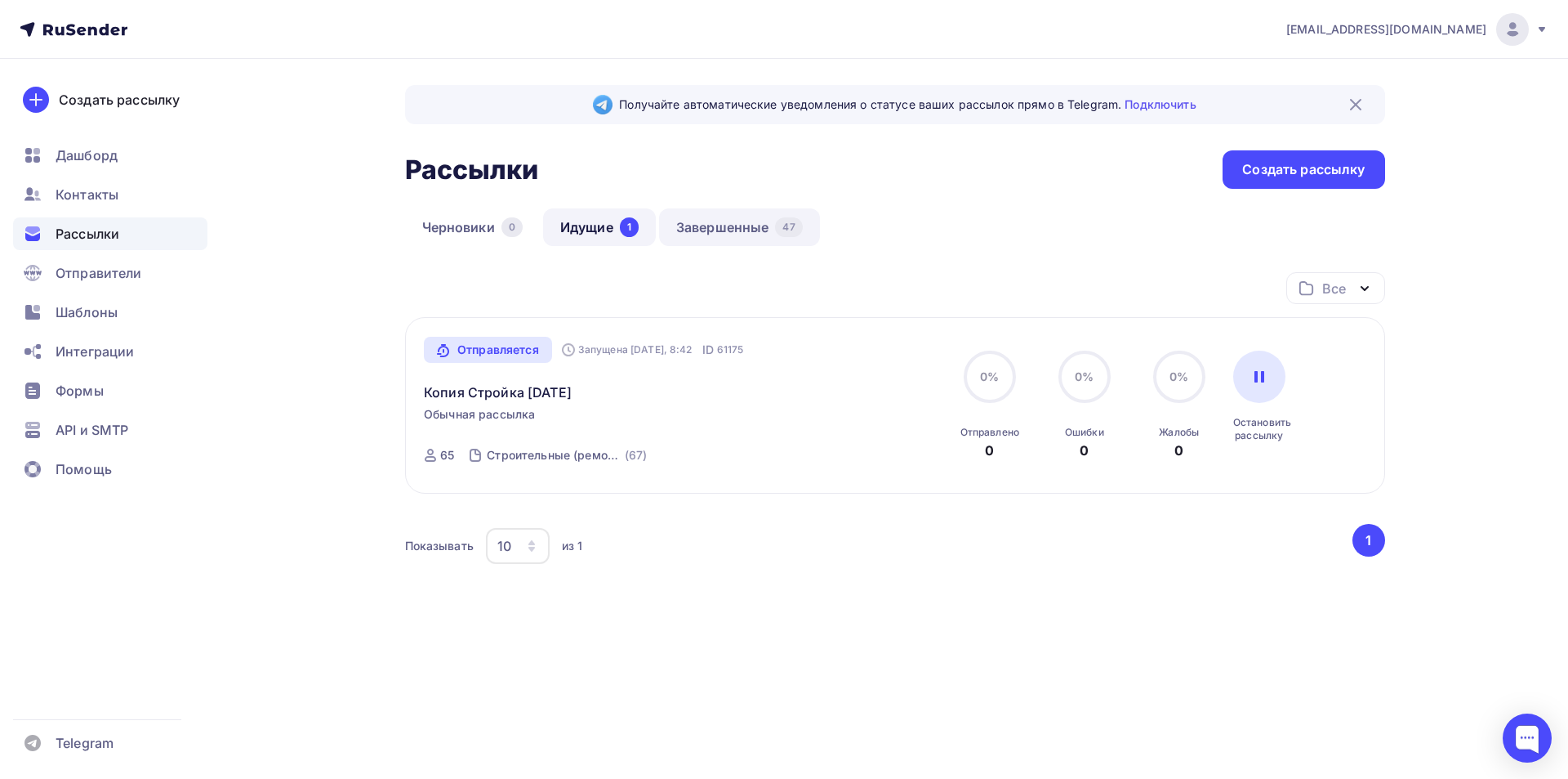
click at [720, 228] on link "Завершенные 47" at bounding box center [739, 227] width 161 height 38
